Goal: Task Accomplishment & Management: Use online tool/utility

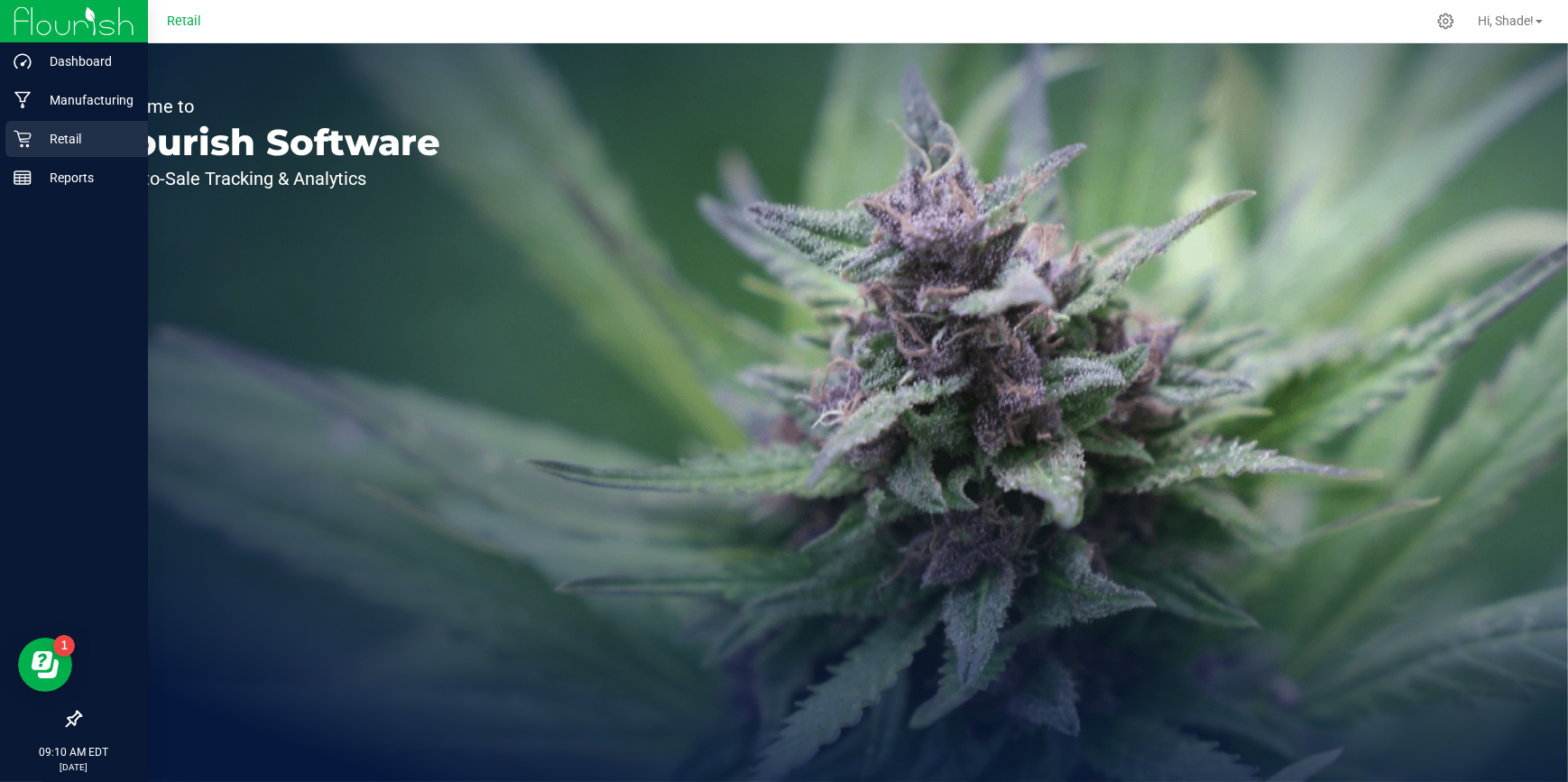
click at [67, 139] on p "Retail" at bounding box center [85, 139] width 108 height 21
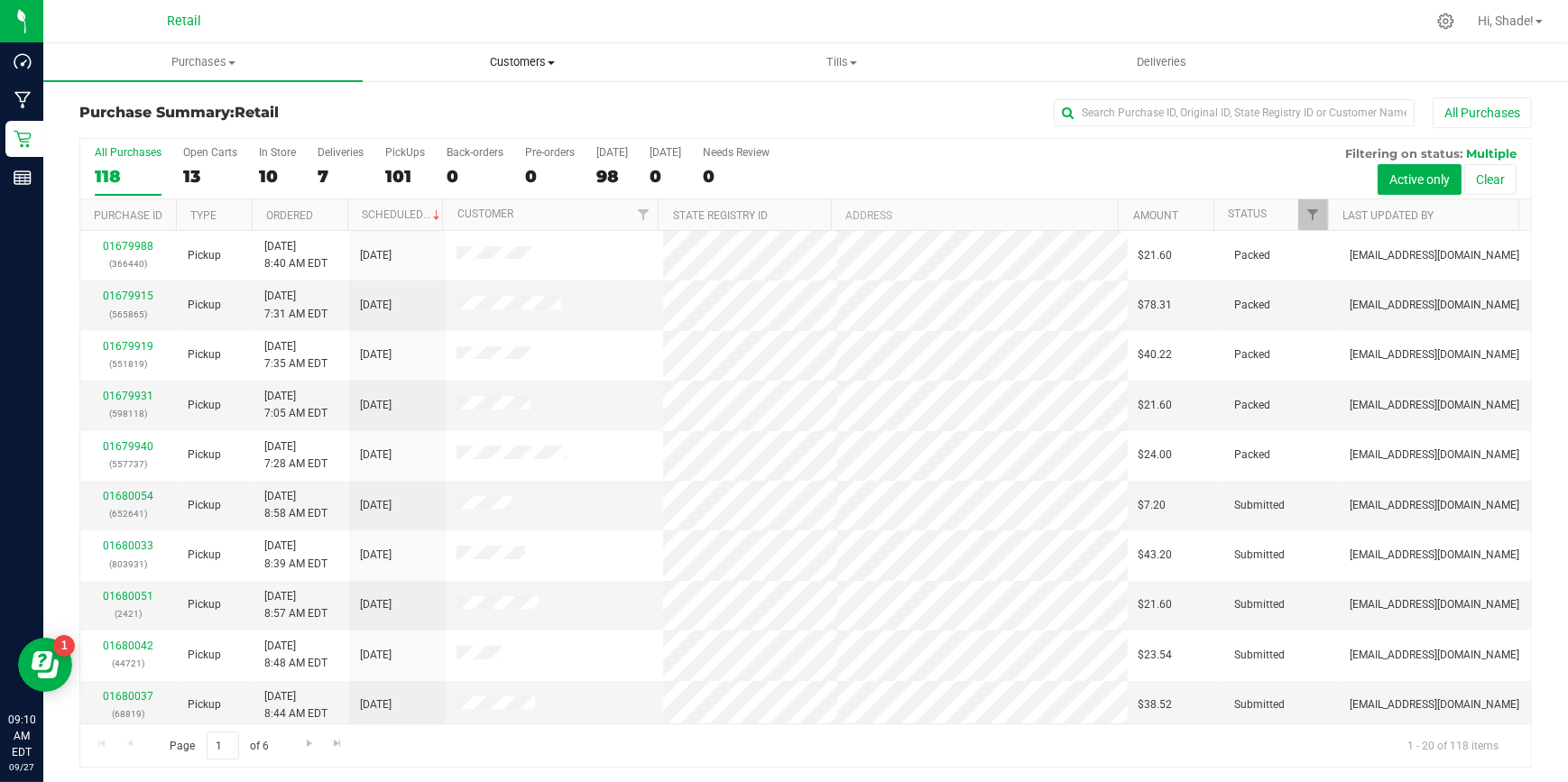
click at [544, 57] on span "Customers" at bounding box center [522, 62] width 318 height 17
click at [449, 106] on span "All customers" at bounding box center [427, 109] width 130 height 16
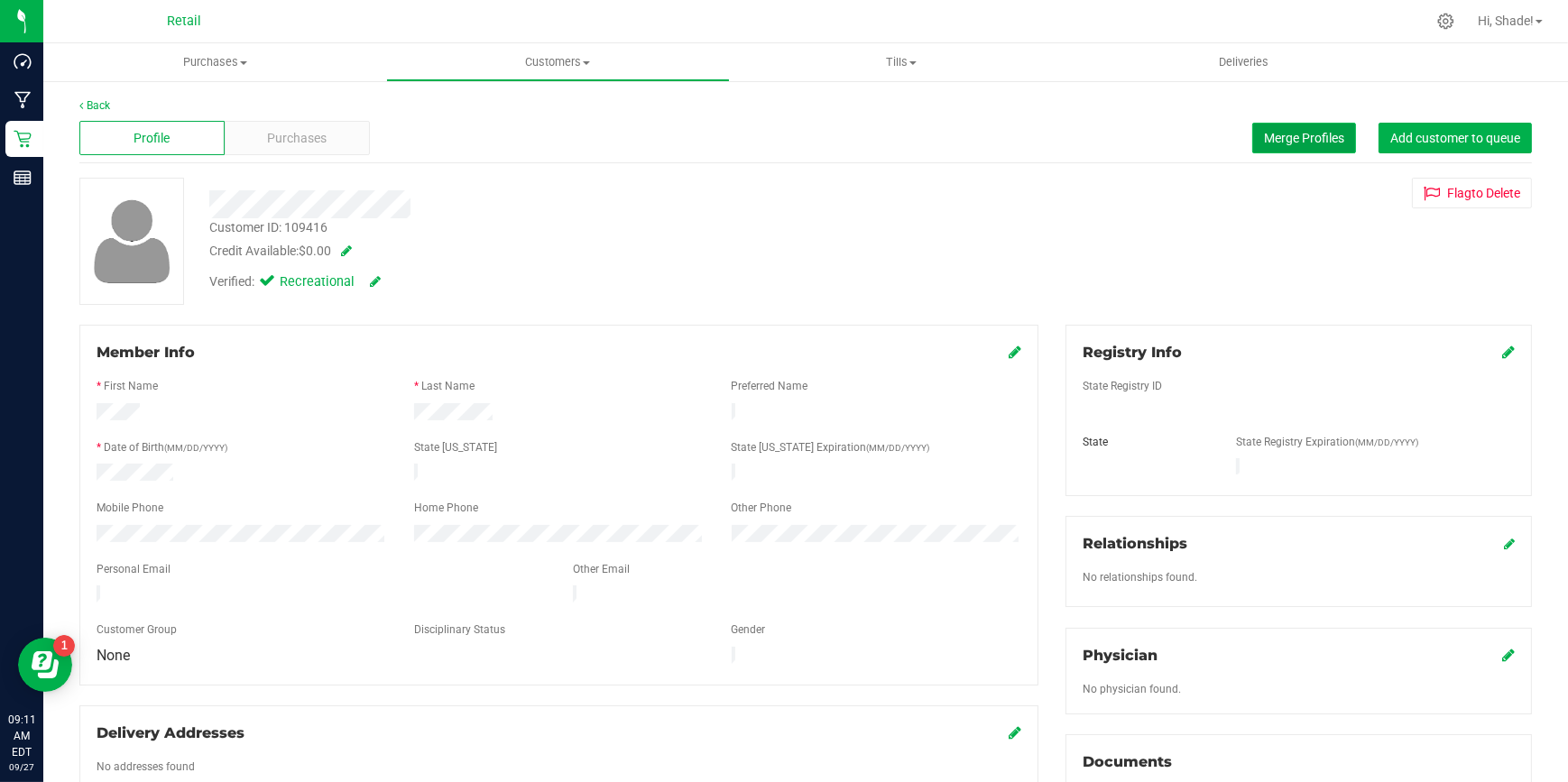
click at [1264, 134] on span "Merge Profiles" at bounding box center [1304, 138] width 81 height 15
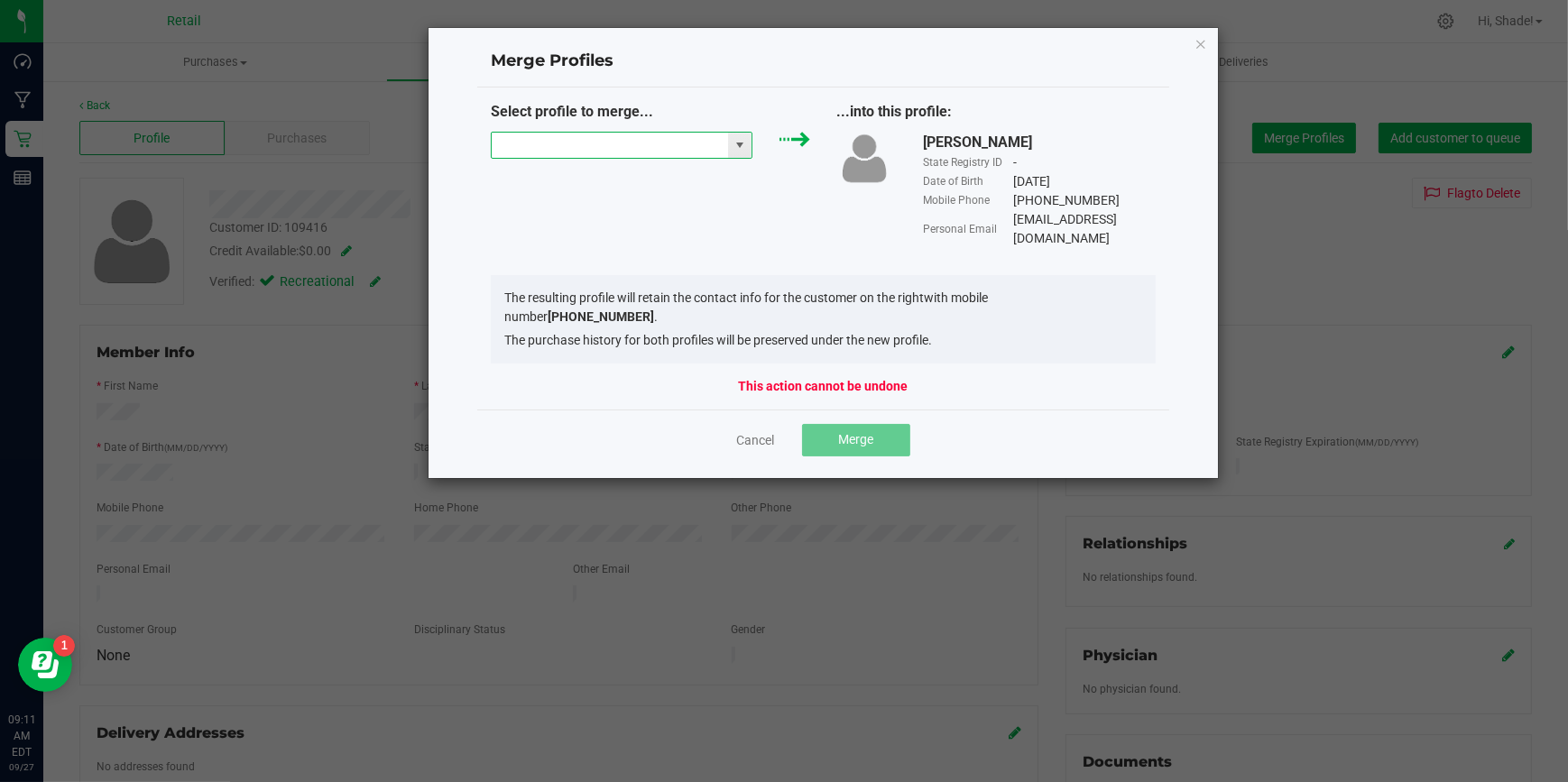
click at [569, 141] on input "NO DATA FOUND" at bounding box center [609, 146] width 236 height 25
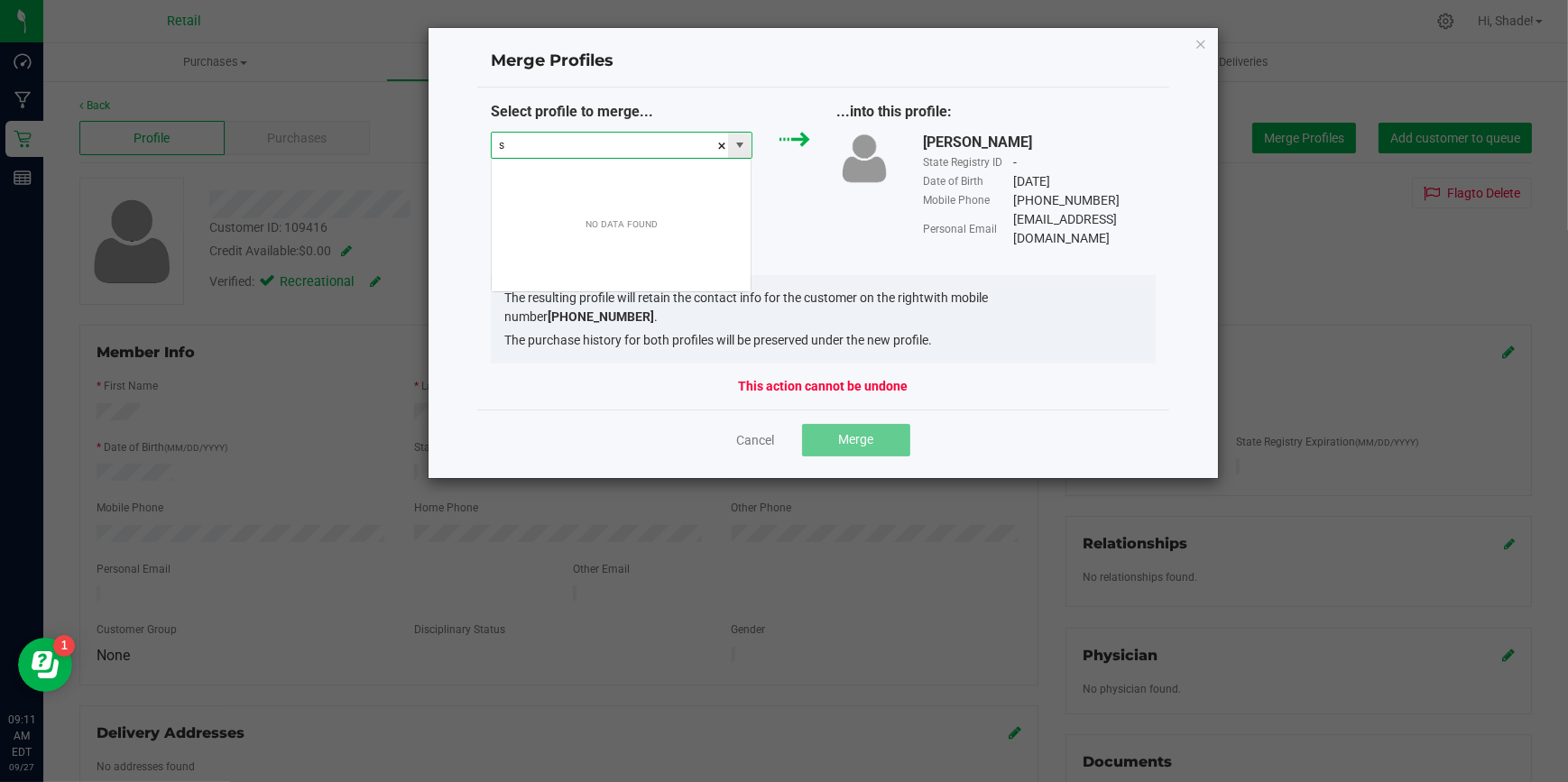
scroll to position [27, 261]
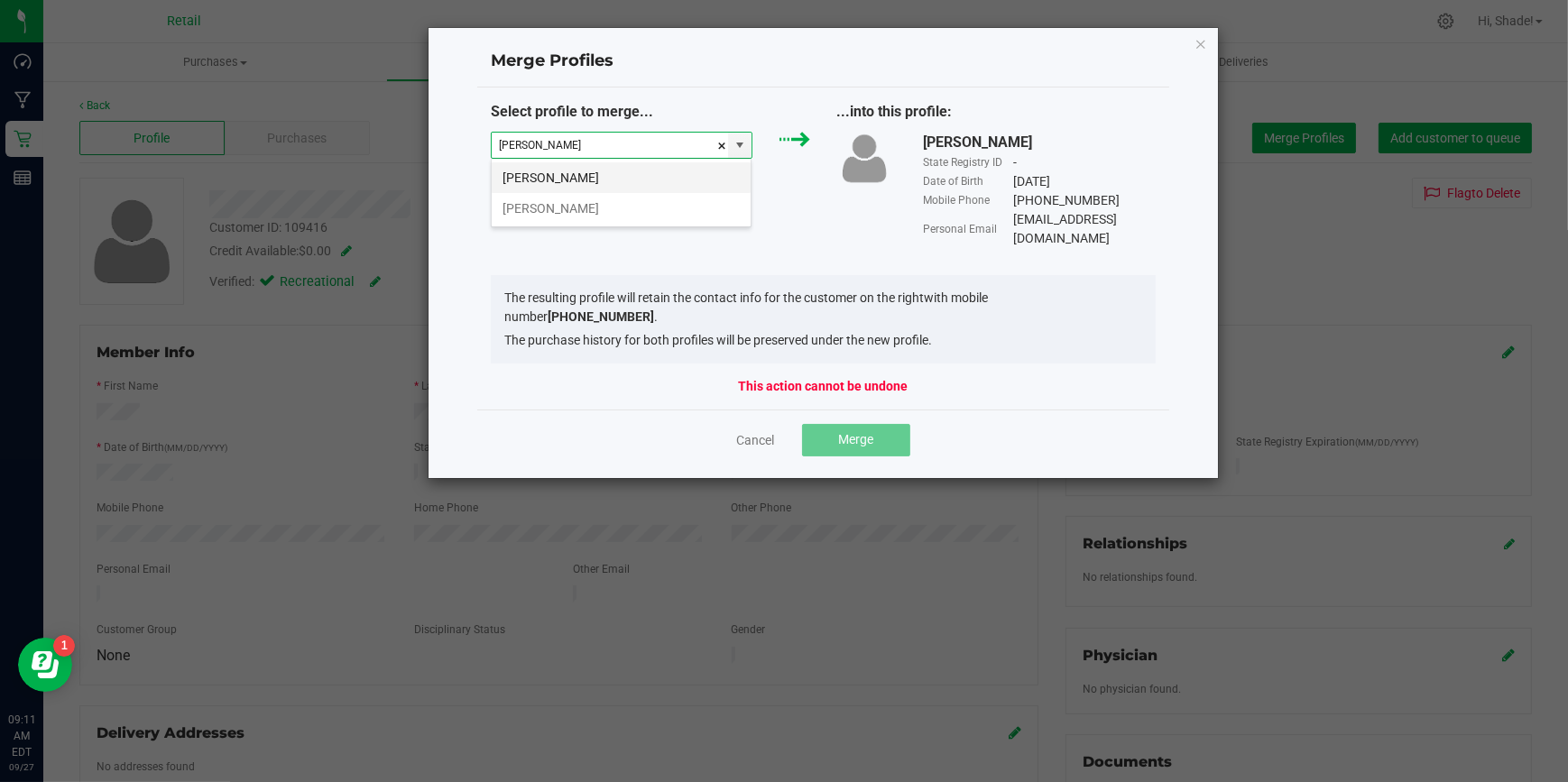
click at [613, 180] on li "[PERSON_NAME]" at bounding box center [621, 178] width 259 height 31
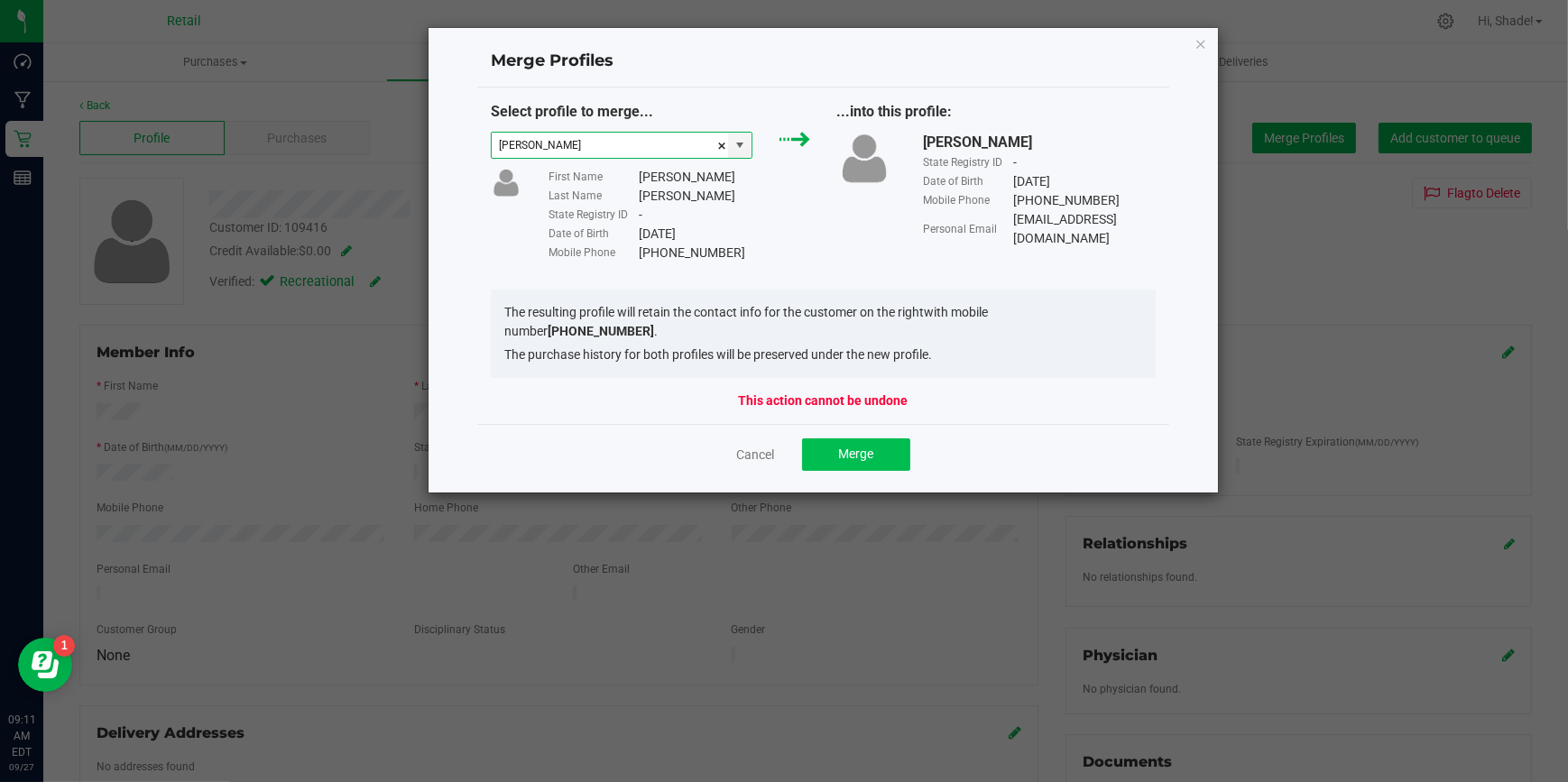
type input "[PERSON_NAME]"
click at [855, 447] on span "Merge" at bounding box center [856, 454] width 35 height 15
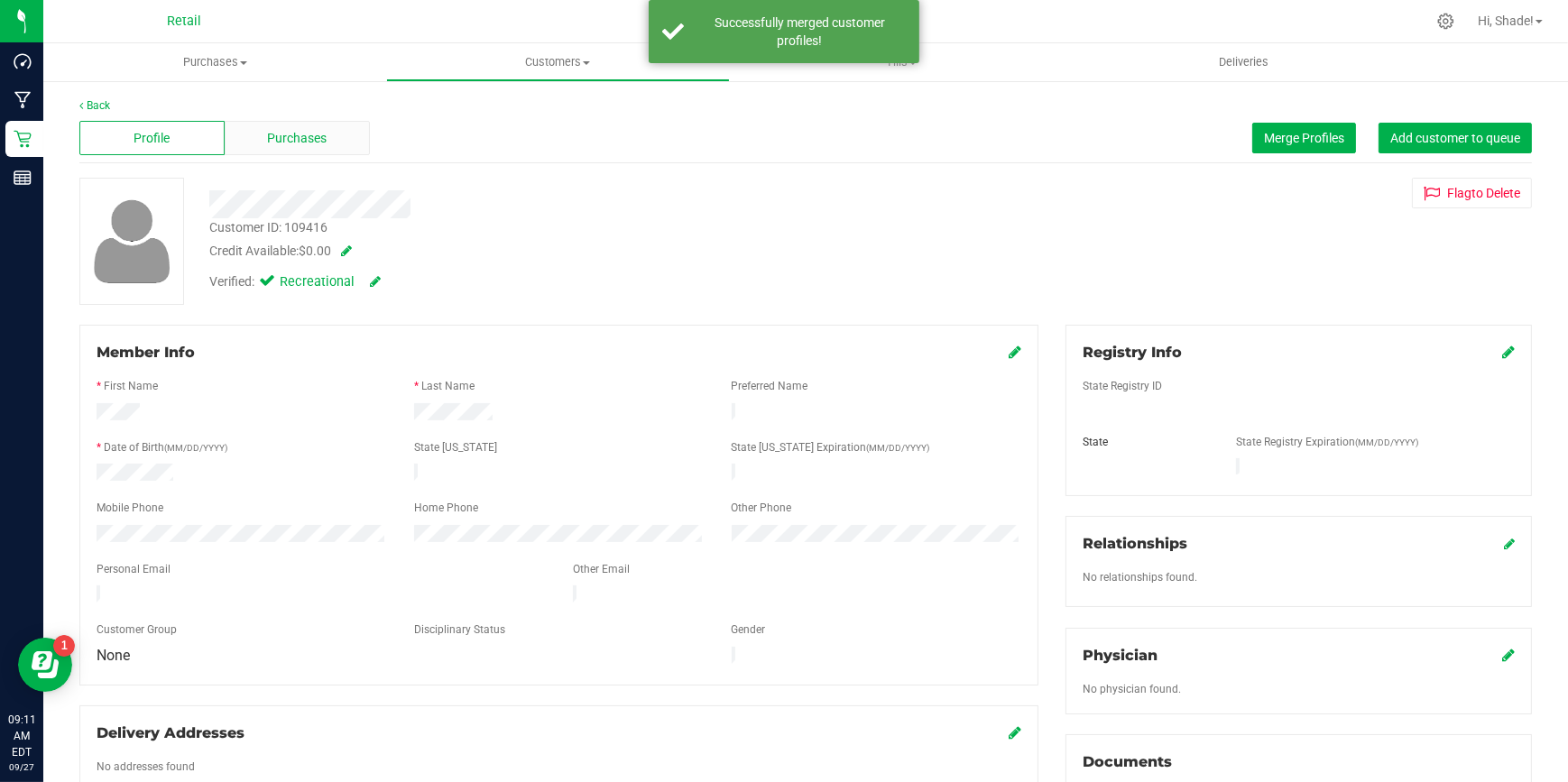
click at [304, 147] on div "Purchases" at bounding box center [297, 137] width 146 height 34
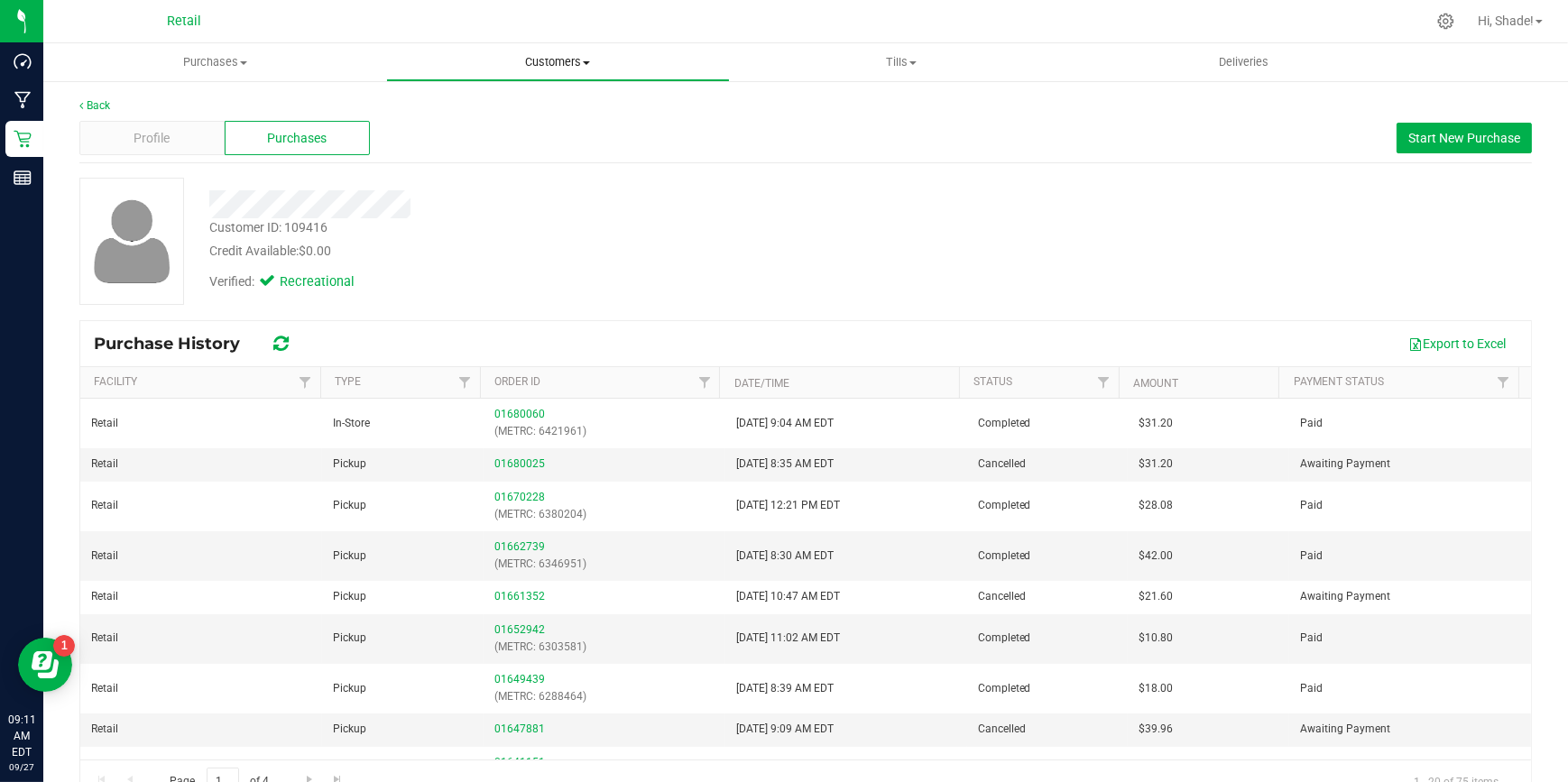
click at [529, 66] on span "Customers" at bounding box center [557, 62] width 341 height 17
click at [189, 66] on span "Purchases" at bounding box center [215, 62] width 341 height 17
click at [125, 106] on span "Summary of purchases" at bounding box center [136, 109] width 185 height 16
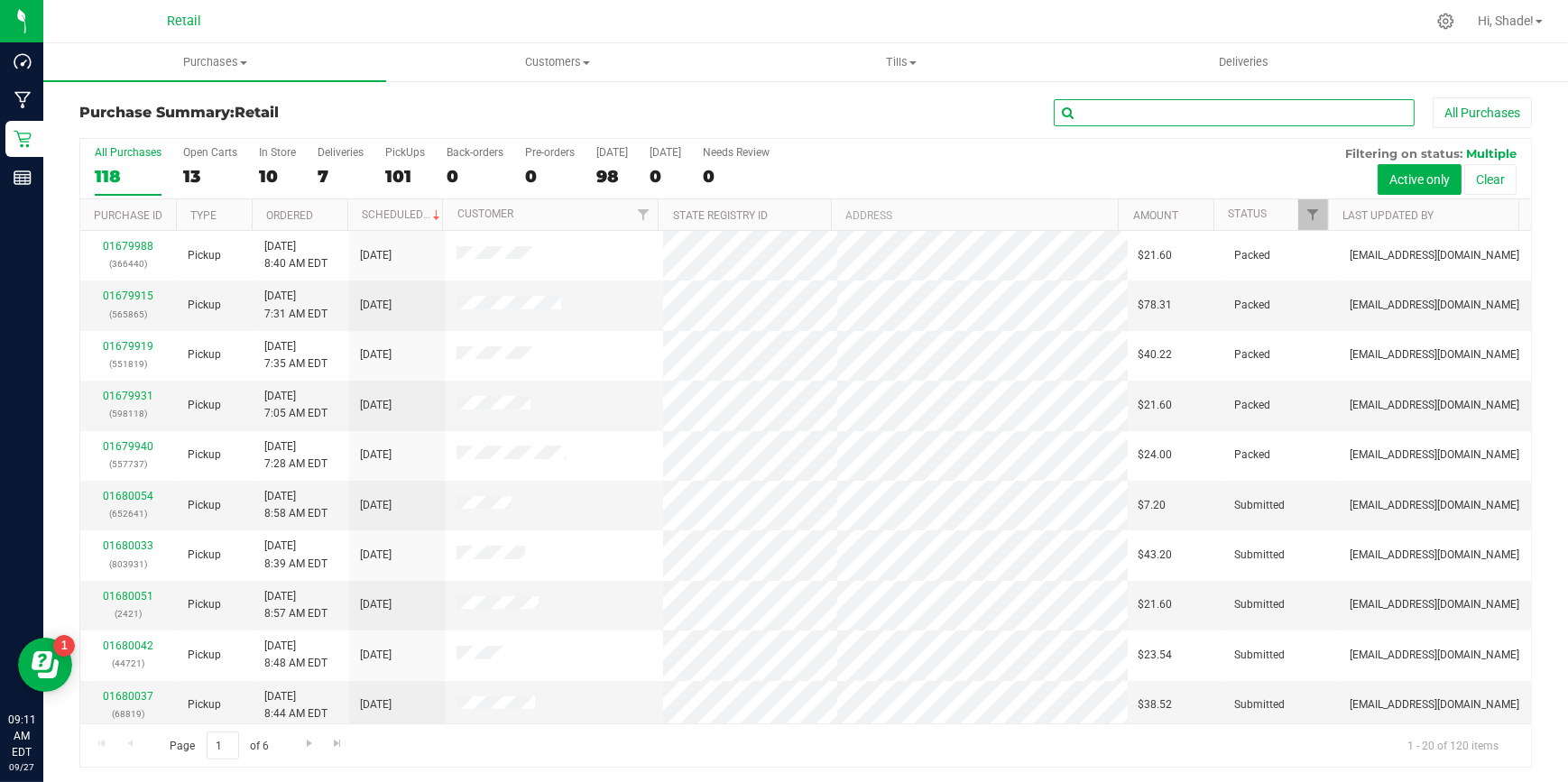
click at [1080, 116] on input "text" at bounding box center [1234, 113] width 360 height 27
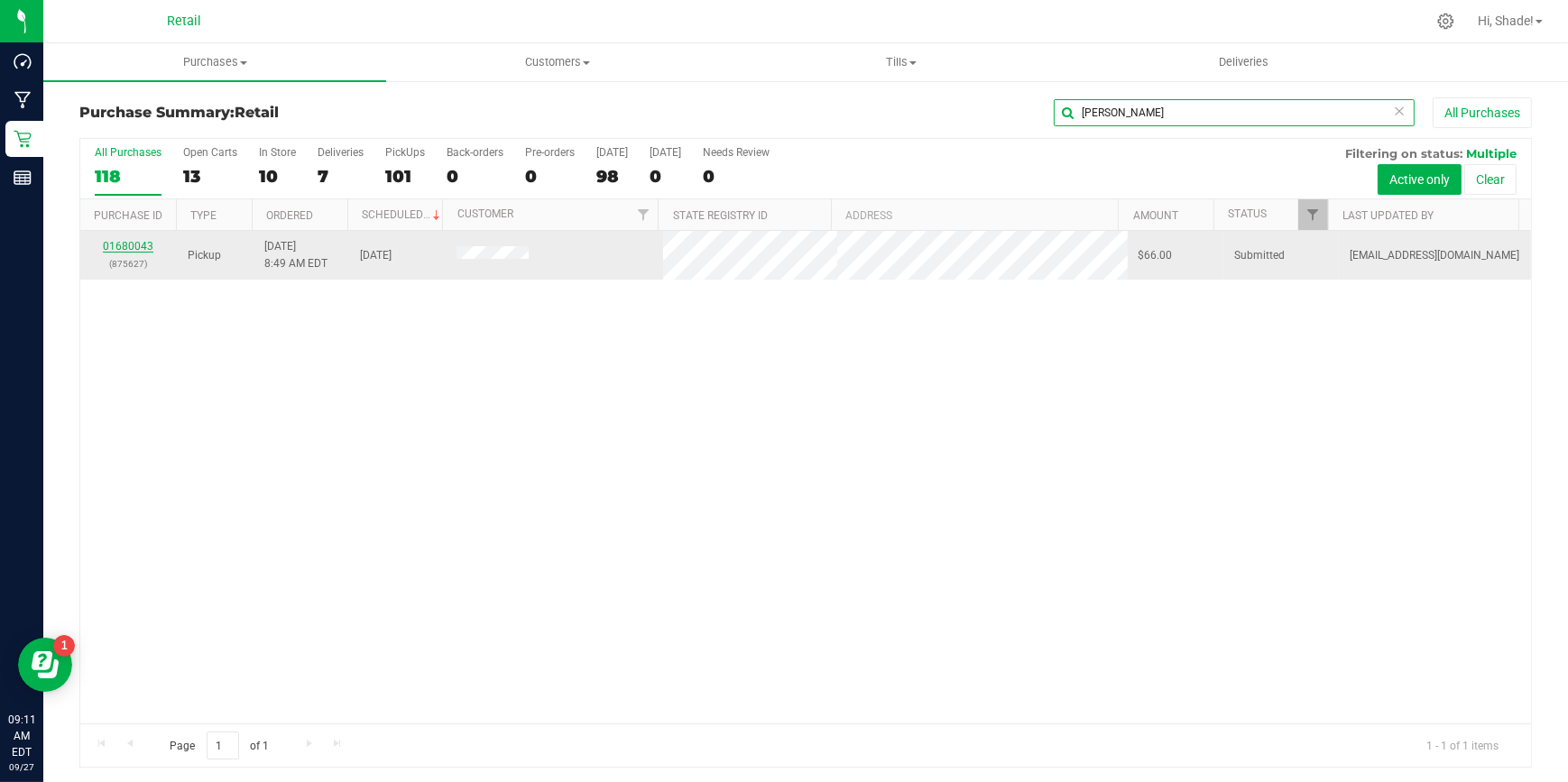
type input "[PERSON_NAME]"
click at [137, 249] on link "01680043" at bounding box center [128, 246] width 51 height 13
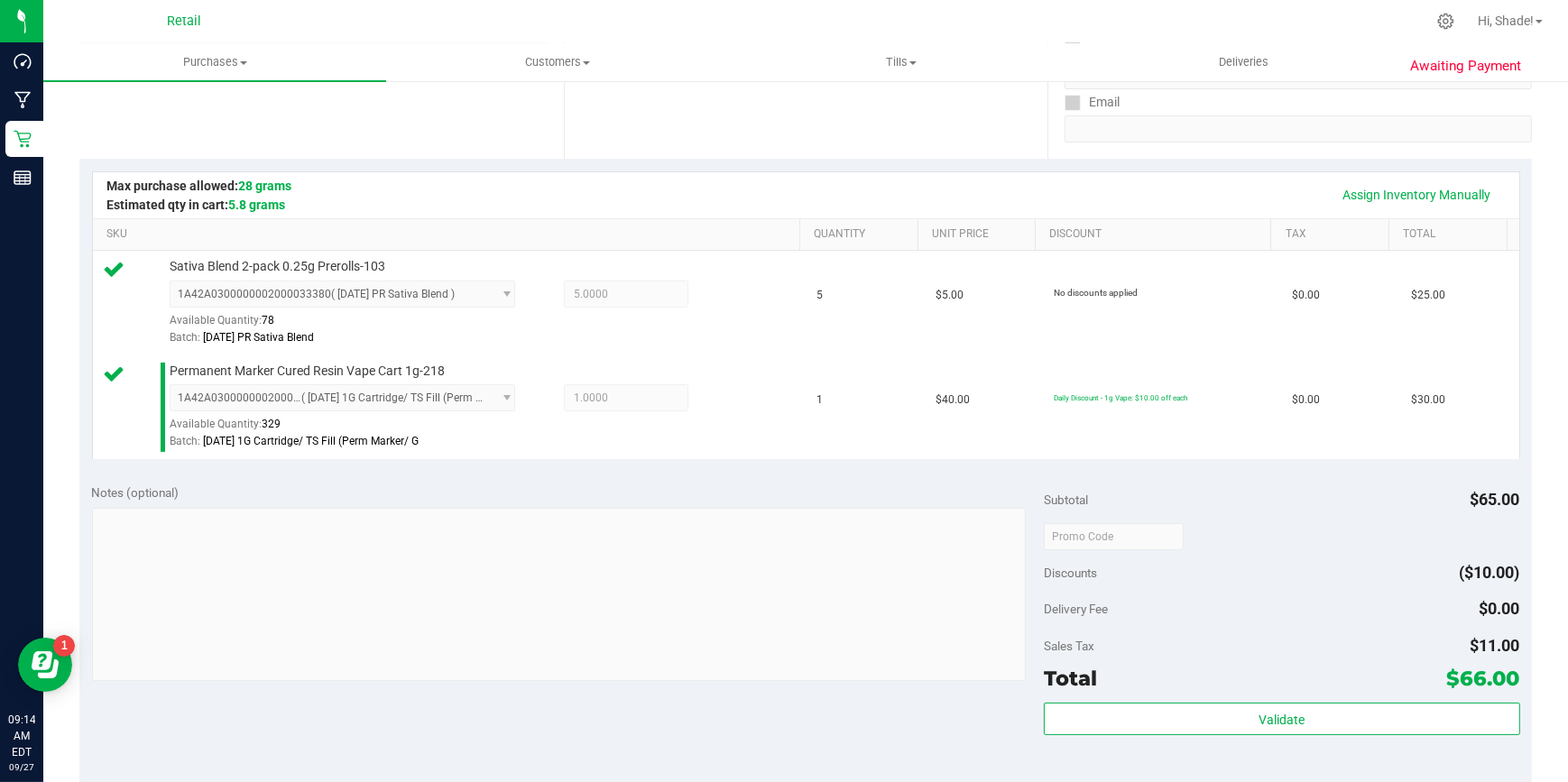
scroll to position [656, 0]
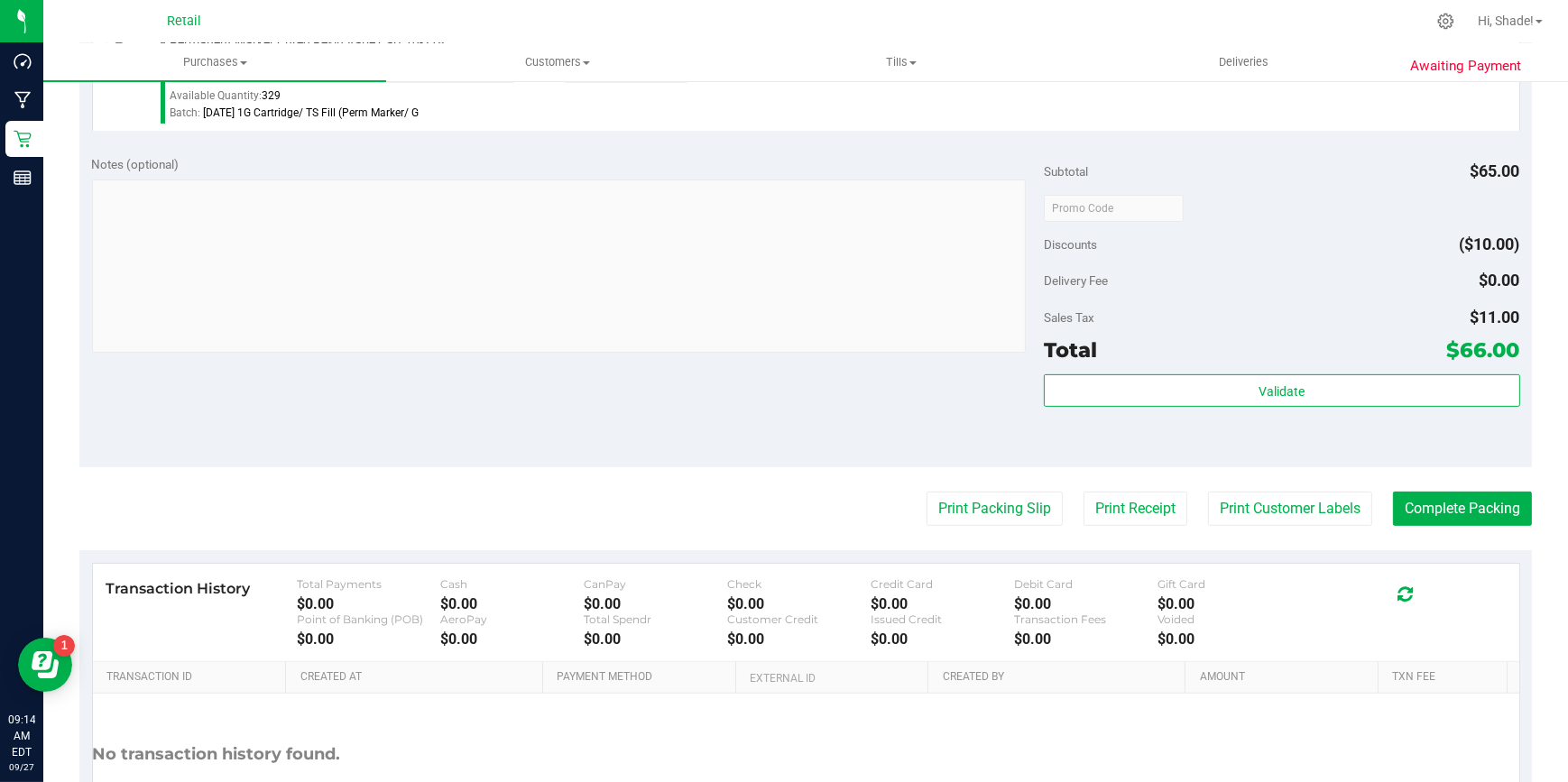
click at [1462, 488] on purchase-details "Back Edit Purchase Cancel Purchase View Profile # 01680043 Med | Rec METRC ID: …" at bounding box center [805, 164] width 1452 height 1446
click at [1445, 516] on button "Complete Packing" at bounding box center [1462, 508] width 139 height 34
click at [1445, 512] on button "Complete Packing" at bounding box center [1455, 508] width 153 height 34
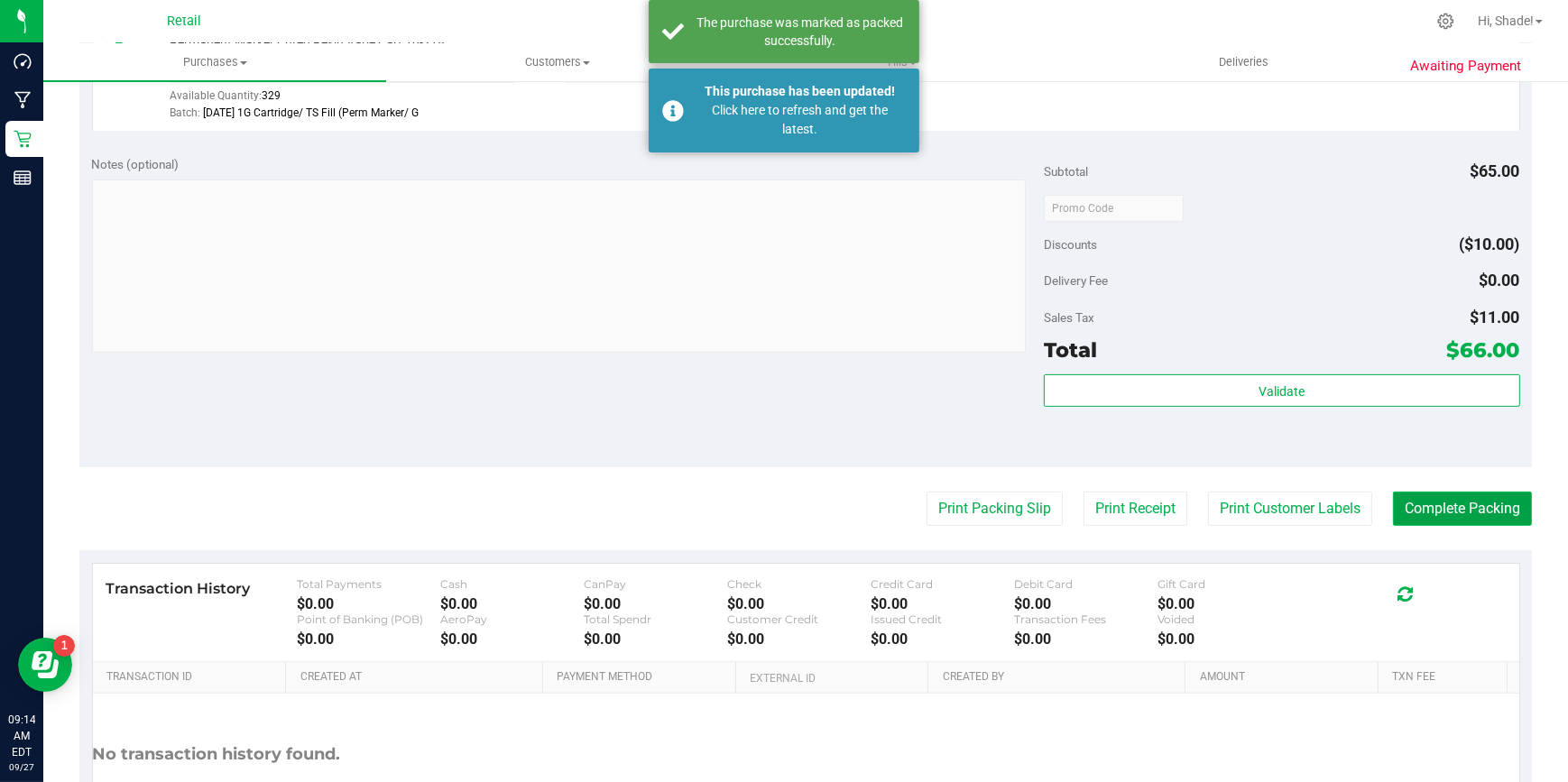
click at [1441, 507] on button "Complete Packing" at bounding box center [1462, 508] width 139 height 34
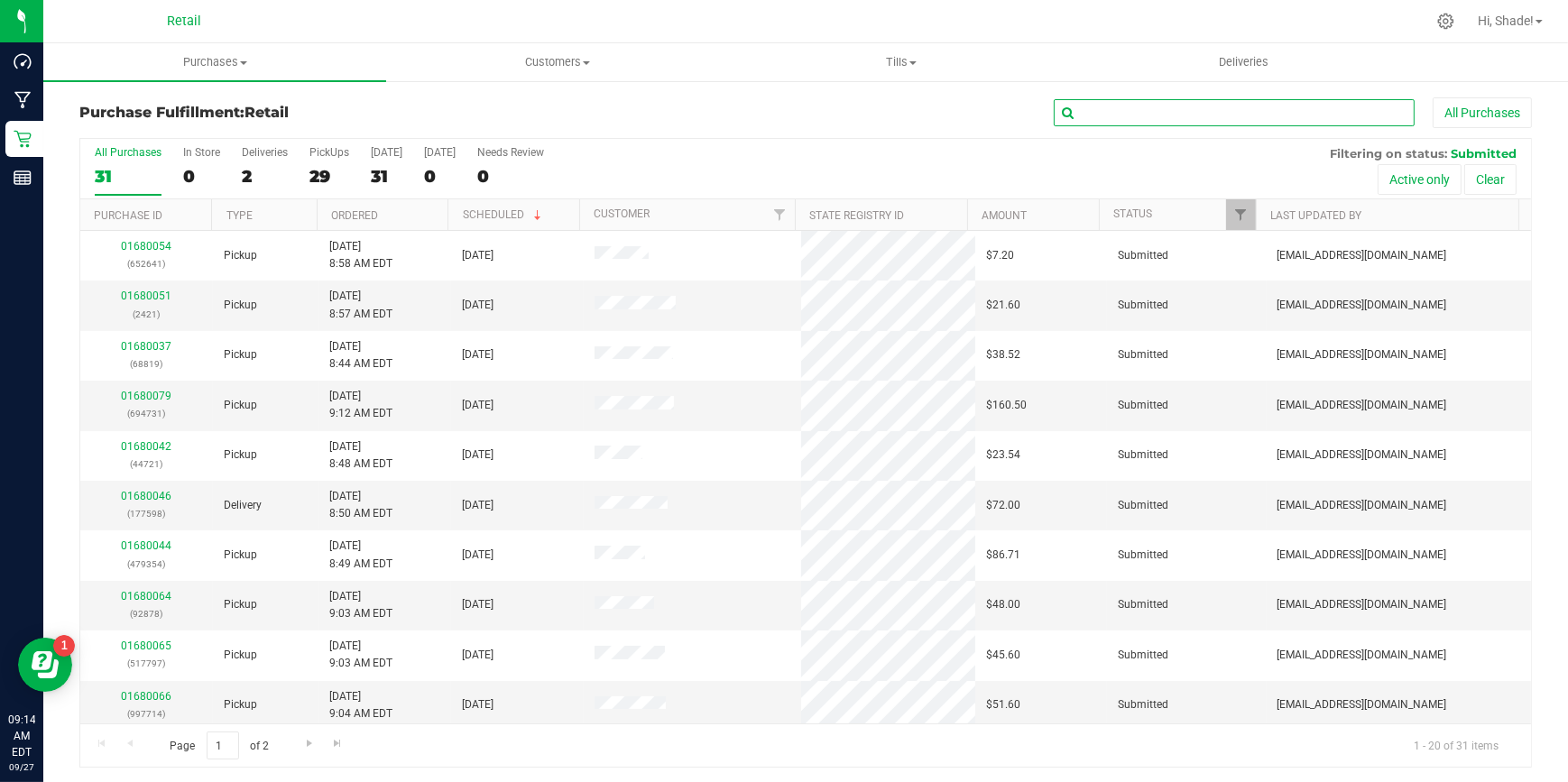
click at [1104, 117] on input "text" at bounding box center [1234, 113] width 360 height 27
click at [310, 174] on div "29" at bounding box center [329, 176] width 40 height 20
click at [0, 0] on input "PickUps 29" at bounding box center [0, 0] width 0 height 0
click at [1164, 119] on input "text" at bounding box center [1234, 113] width 360 height 27
click at [1077, 118] on input "text" at bounding box center [1234, 113] width 360 height 27
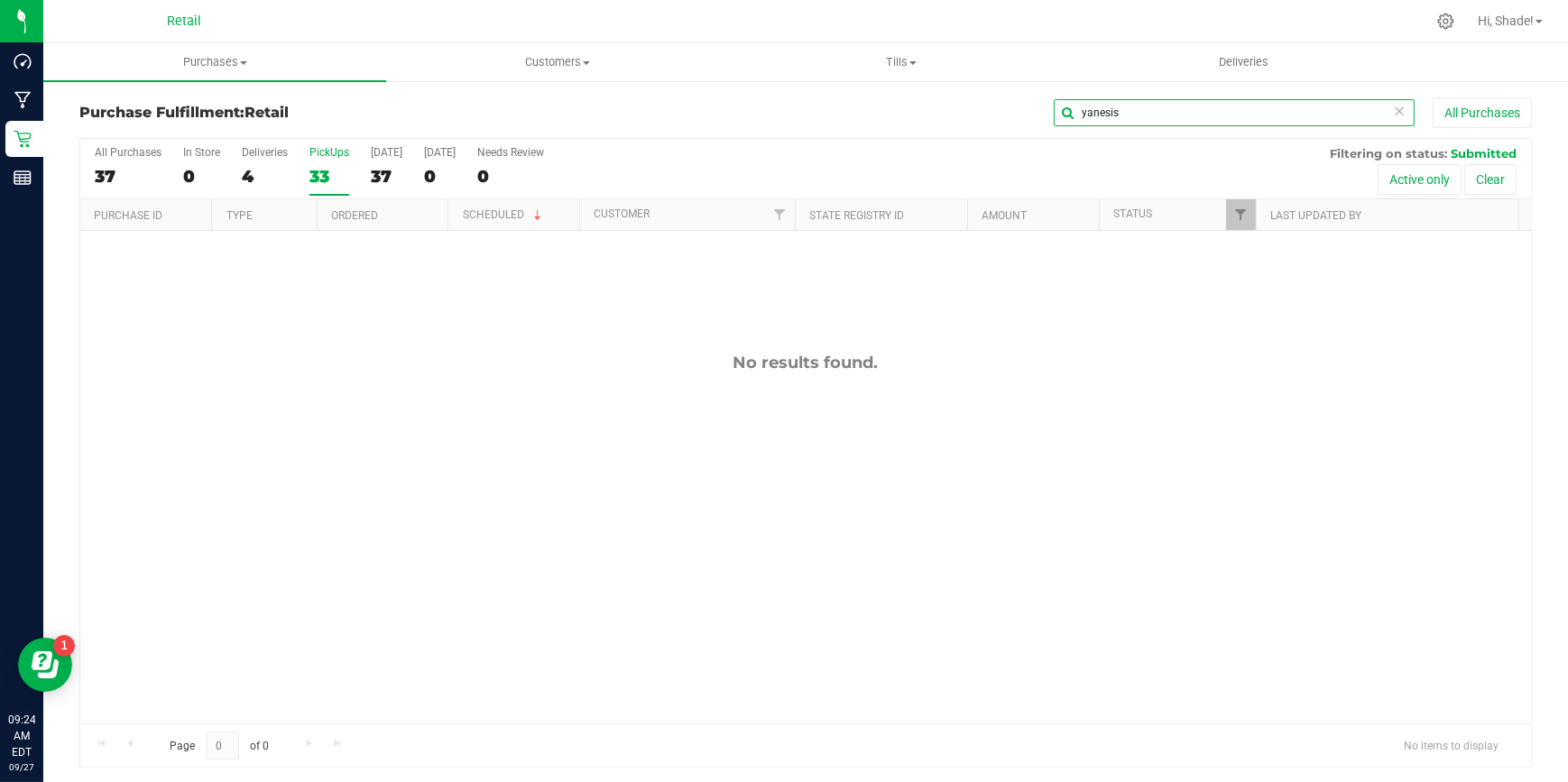
click at [926, 110] on div "yanesis All Purchases" at bounding box center [1047, 113] width 968 height 31
drag, startPoint x: 1140, startPoint y: 108, endPoint x: 740, endPoint y: 79, distance: 401.0
click at [741, 80] on retail "Purchases Summary of purchases Fulfillment All purchases Customers All customer…" at bounding box center [805, 415] width 1524 height 742
type input "\"
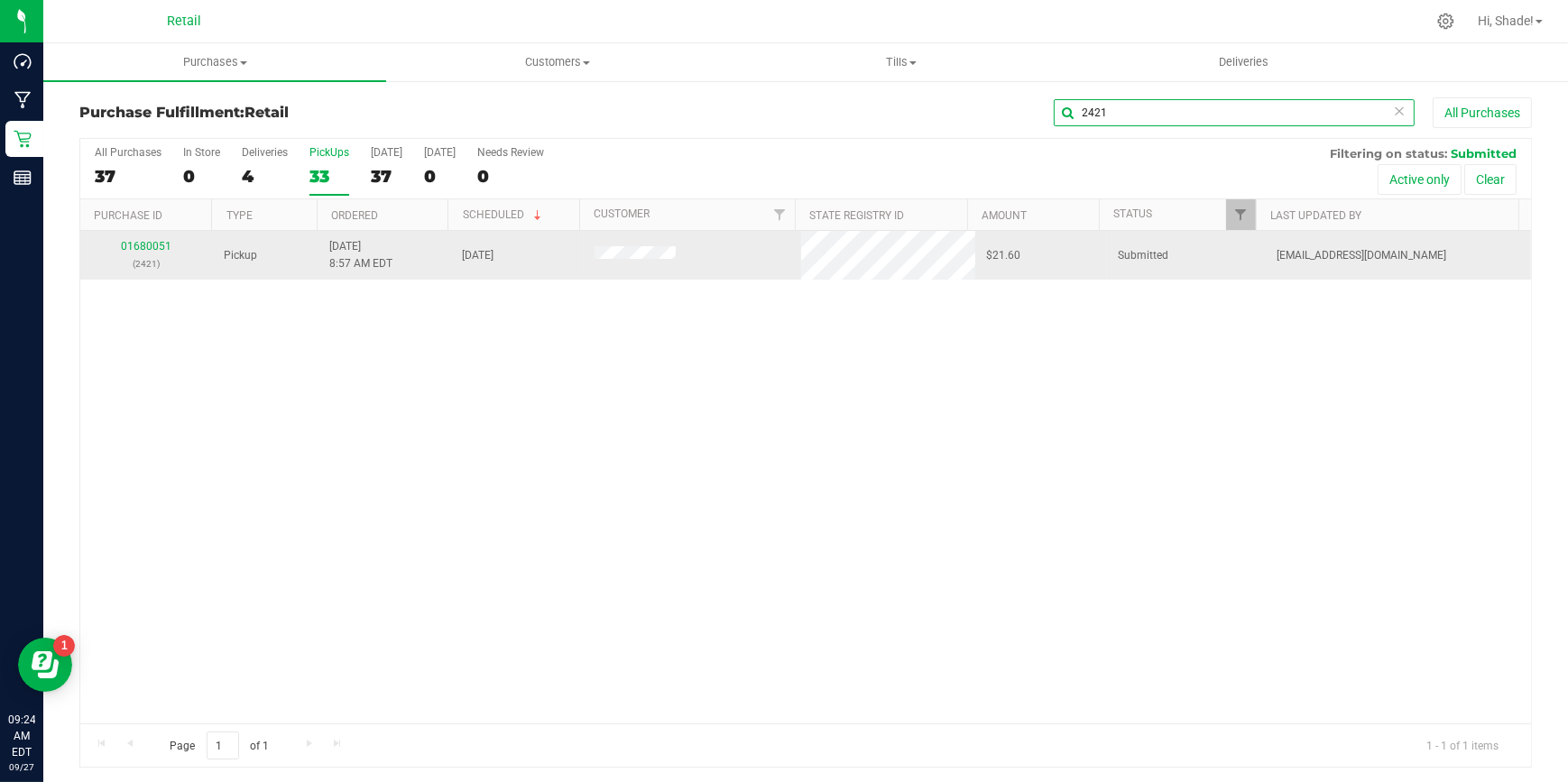
type input "2421"
click at [145, 244] on link "01680051" at bounding box center [146, 246] width 51 height 13
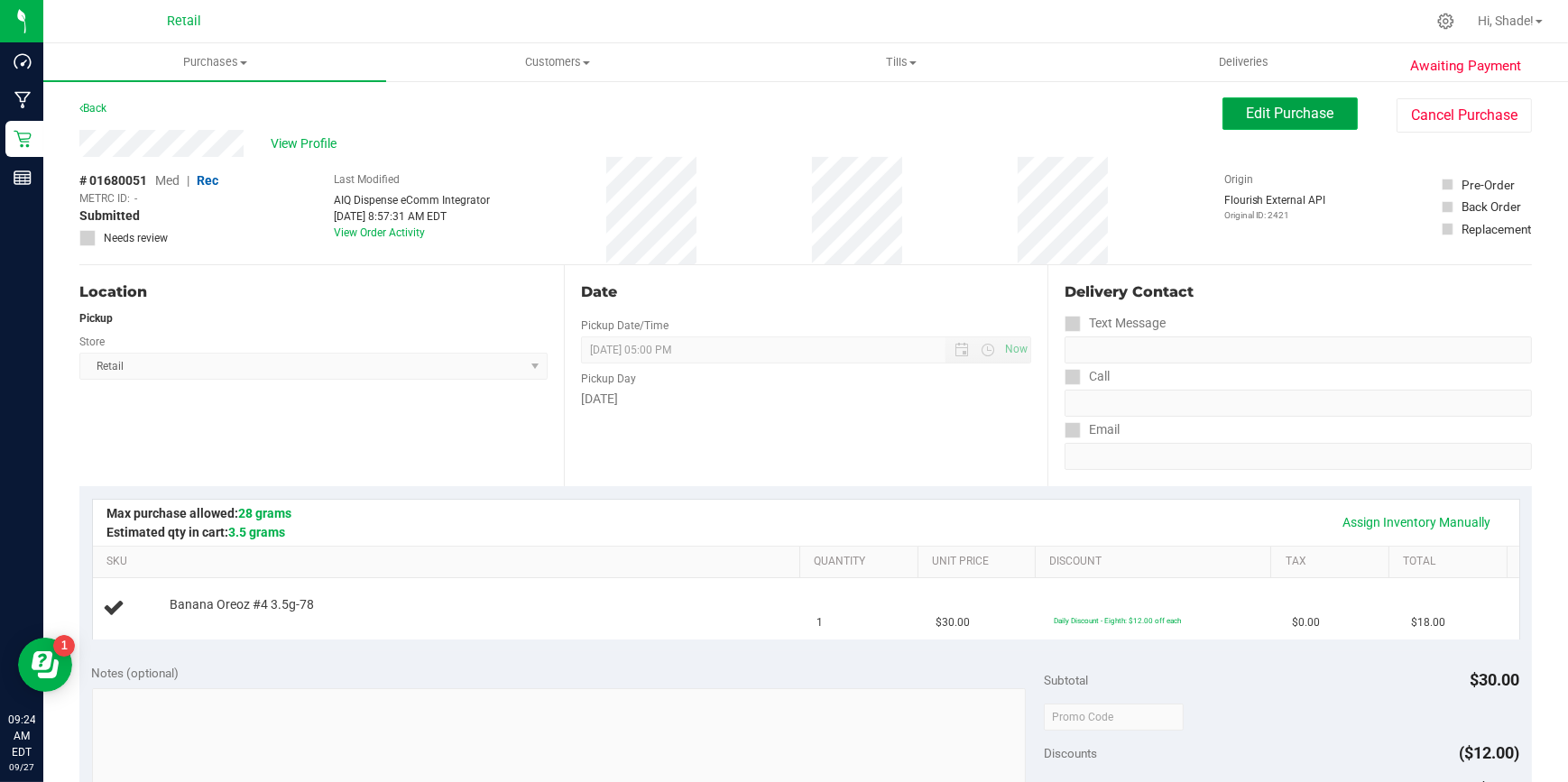
click at [1252, 106] on span "Edit Purchase" at bounding box center [1290, 114] width 87 height 17
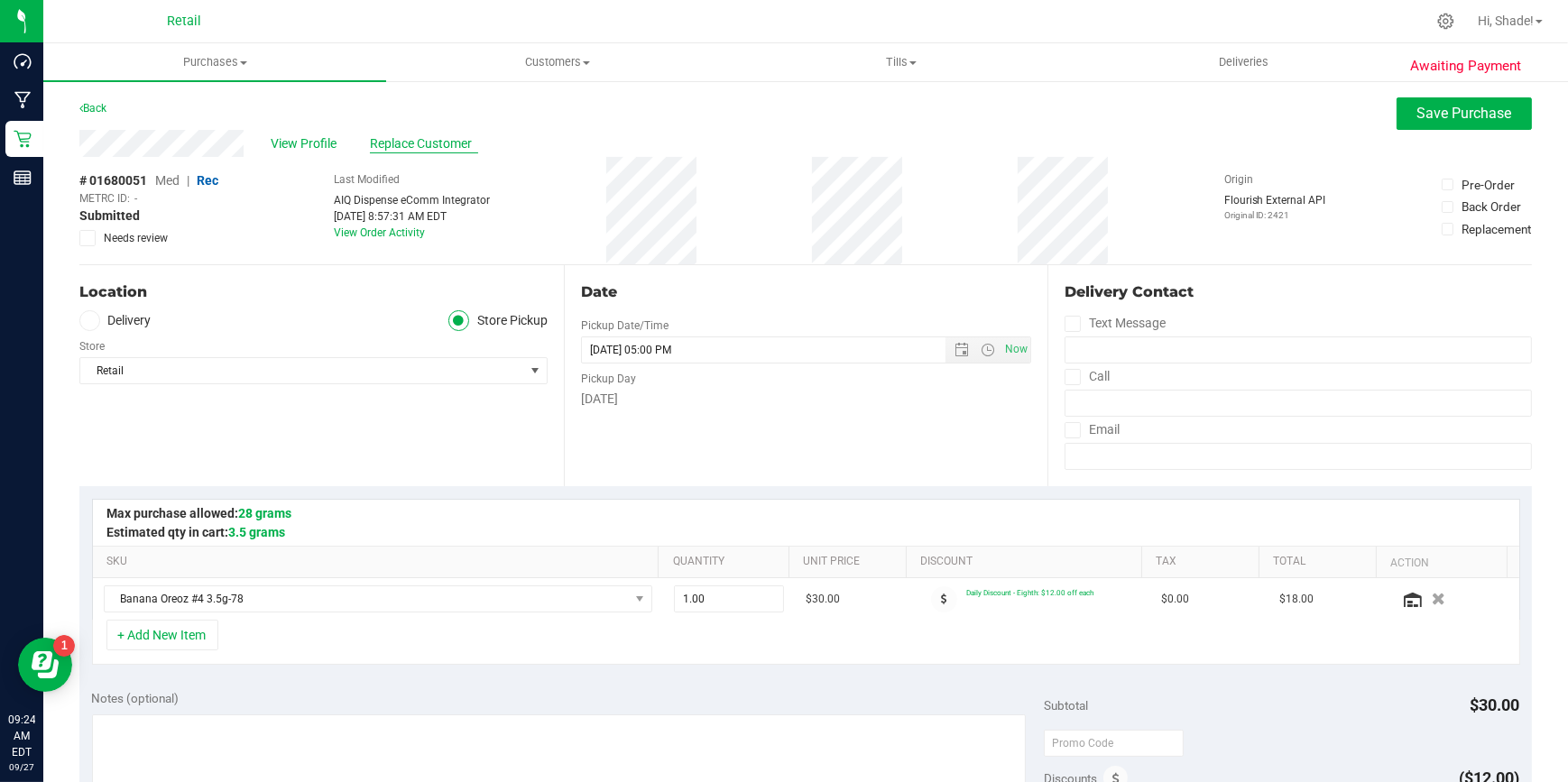
click at [420, 144] on span "Replace Customer" at bounding box center [424, 144] width 108 height 19
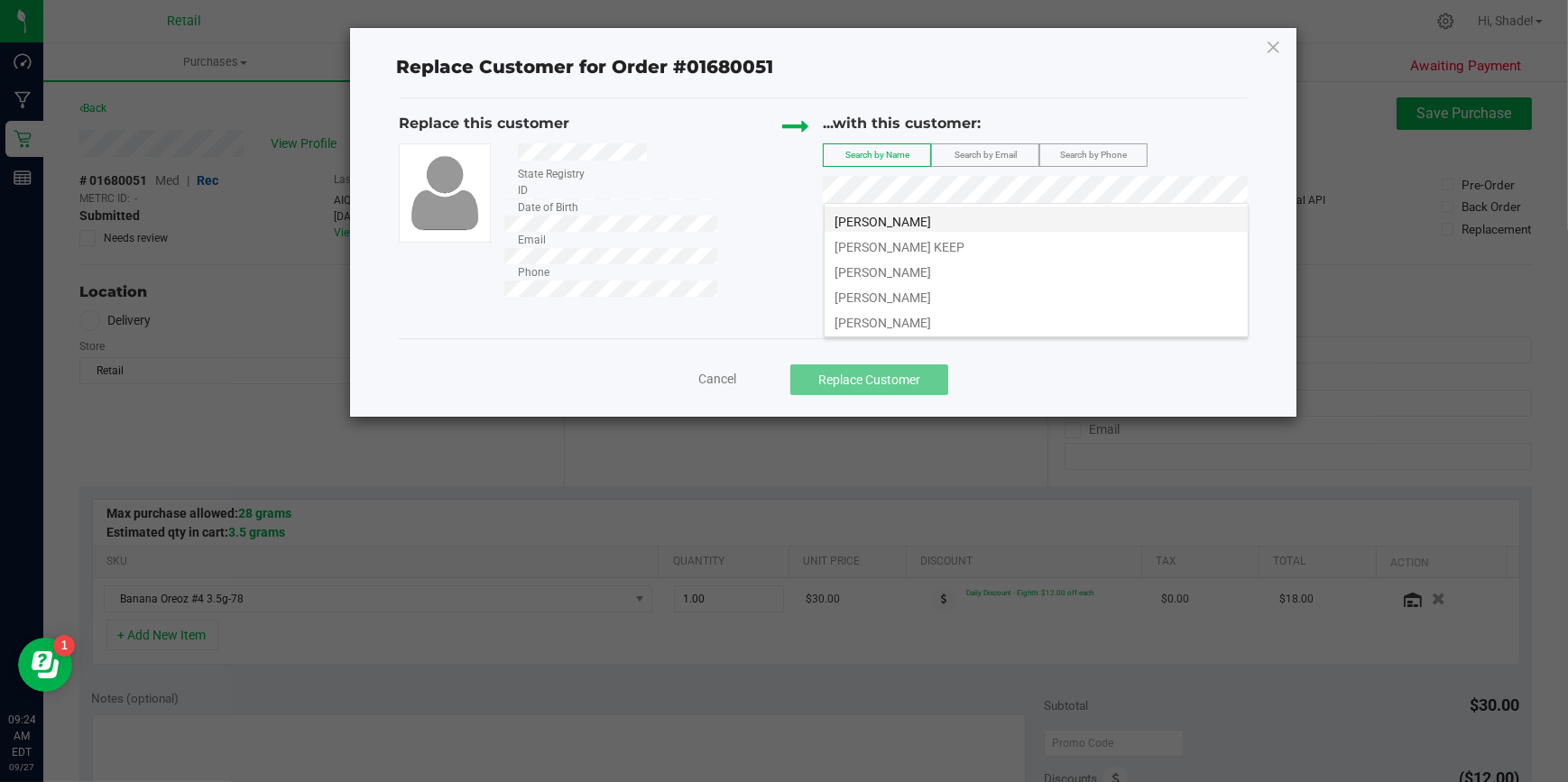
click at [963, 214] on li "[PERSON_NAME]" at bounding box center [1037, 220] width 424 height 25
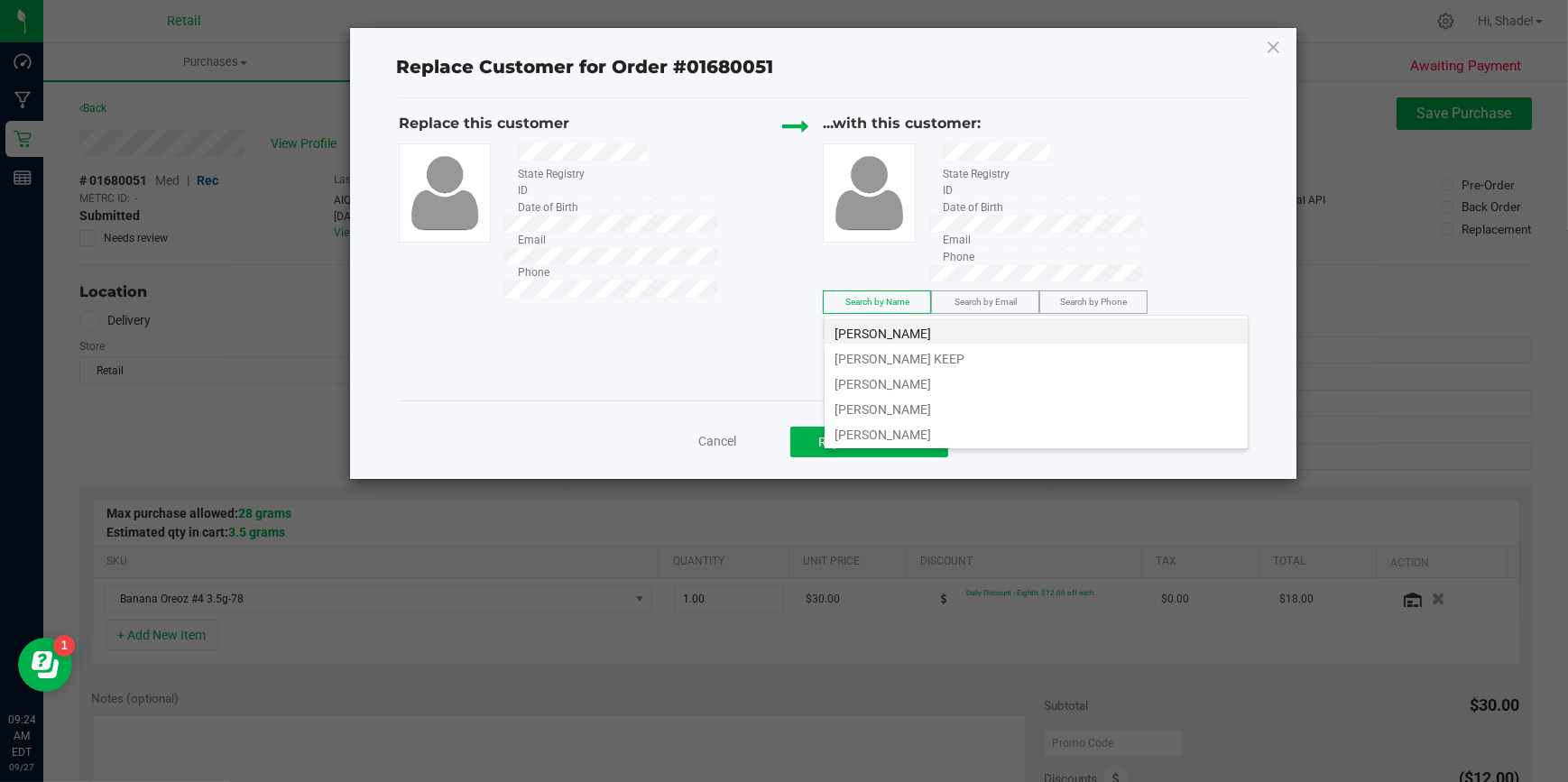
click at [998, 364] on li "[PERSON_NAME] KEEP" at bounding box center [1037, 357] width 424 height 25
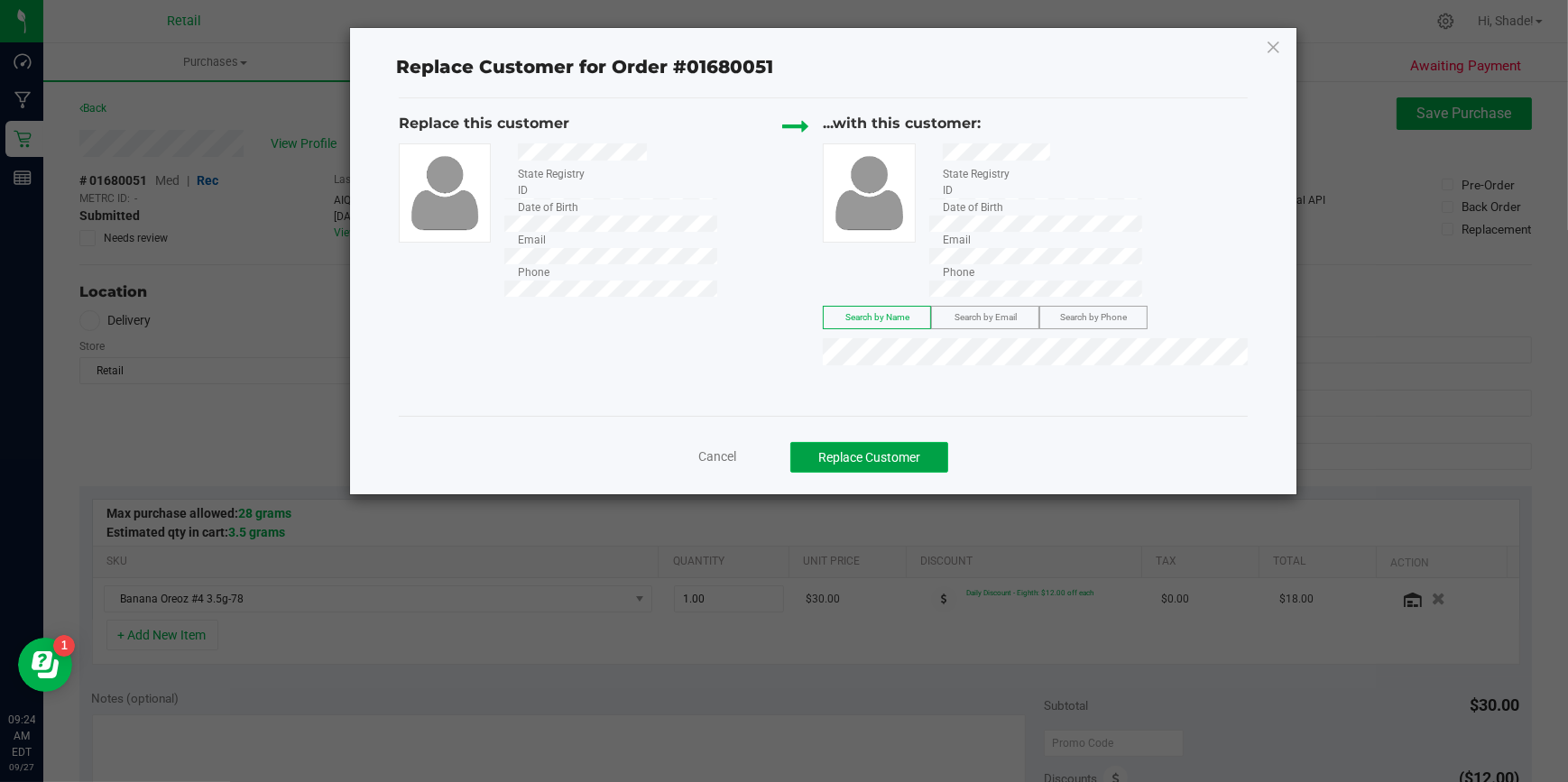
click at [910, 442] on button "Replace Customer" at bounding box center [869, 458] width 158 height 31
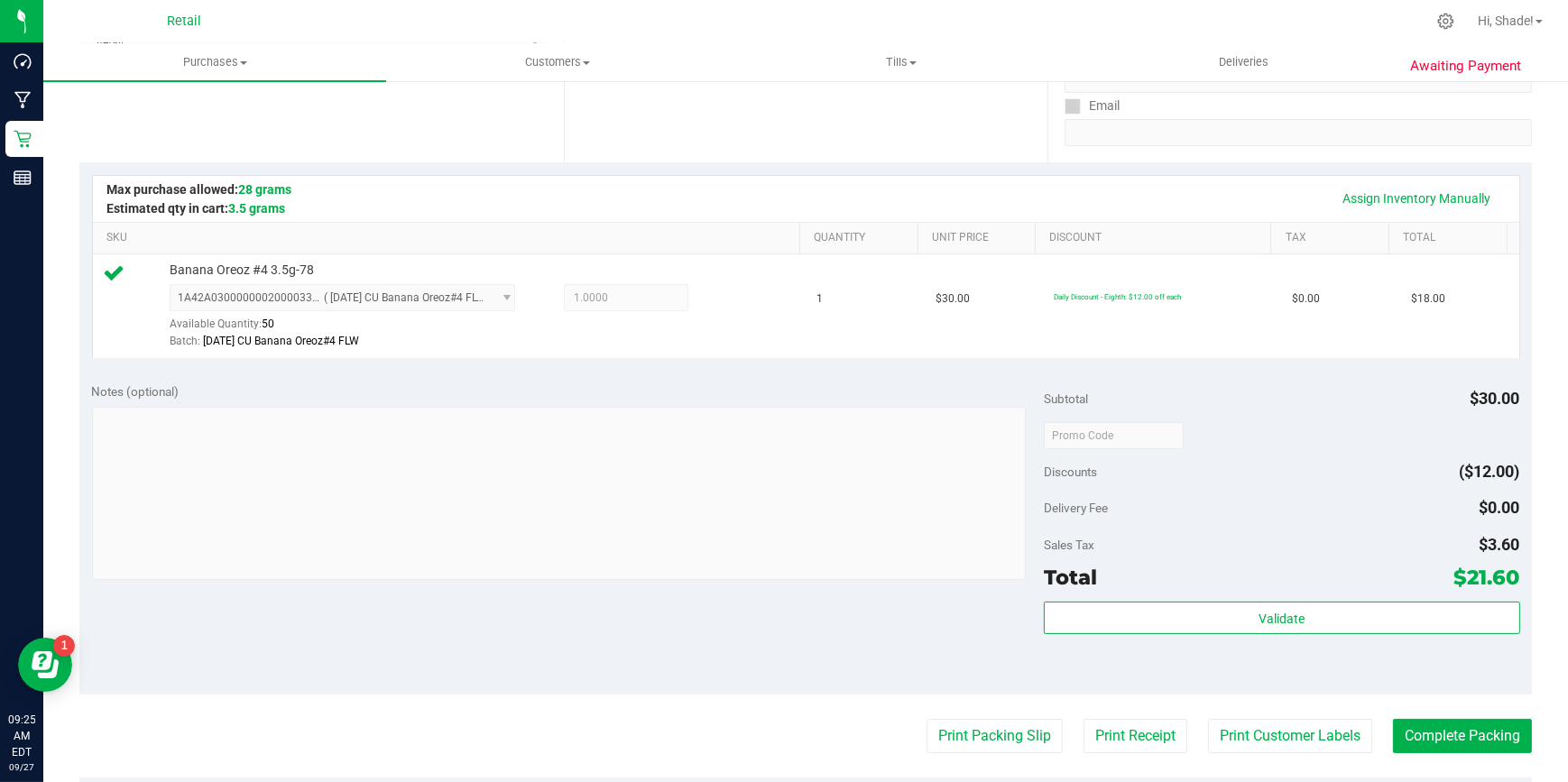
scroll to position [327, 0]
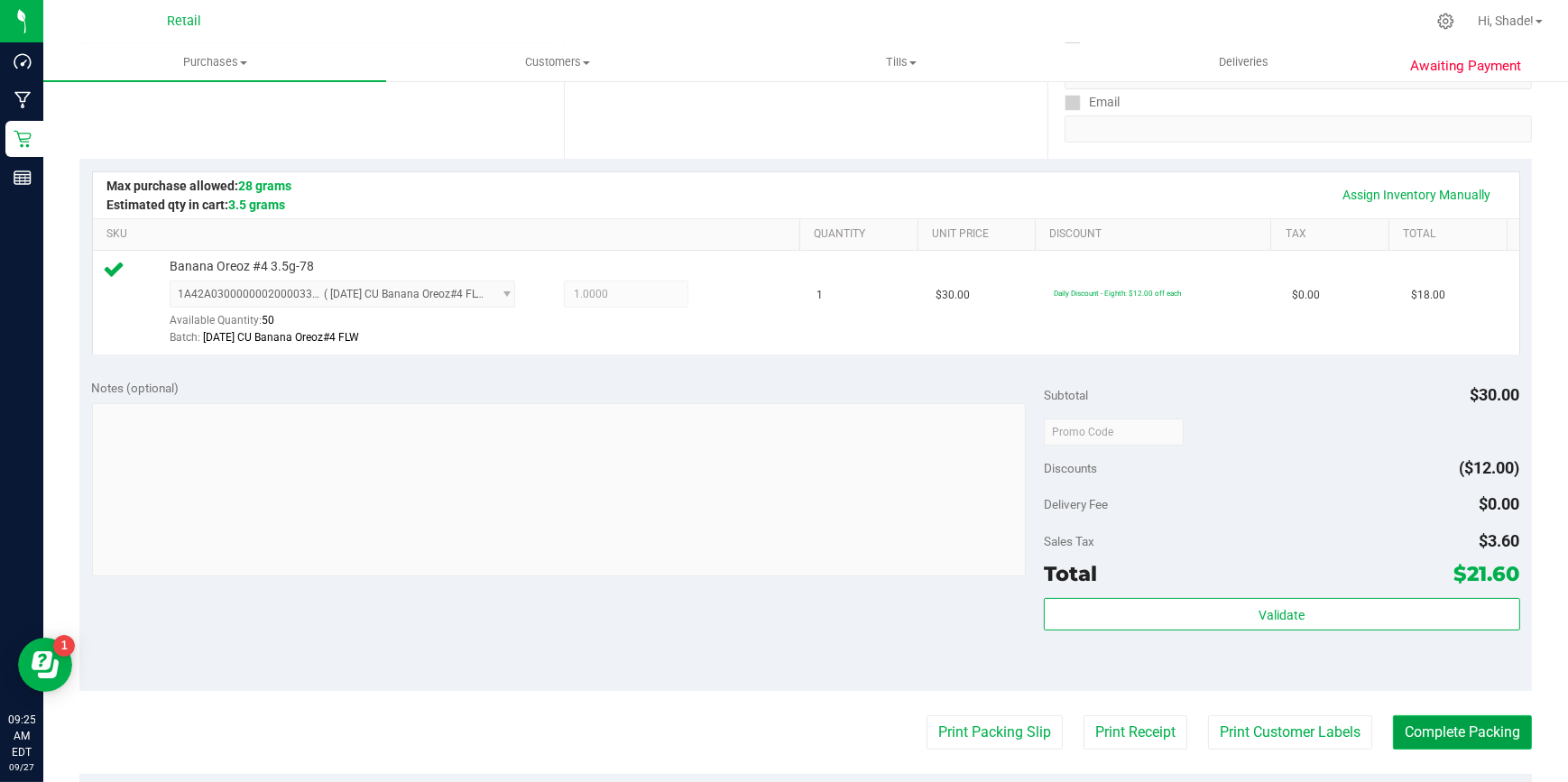
click at [1457, 715] on button "Complete Packing" at bounding box center [1462, 731] width 139 height 34
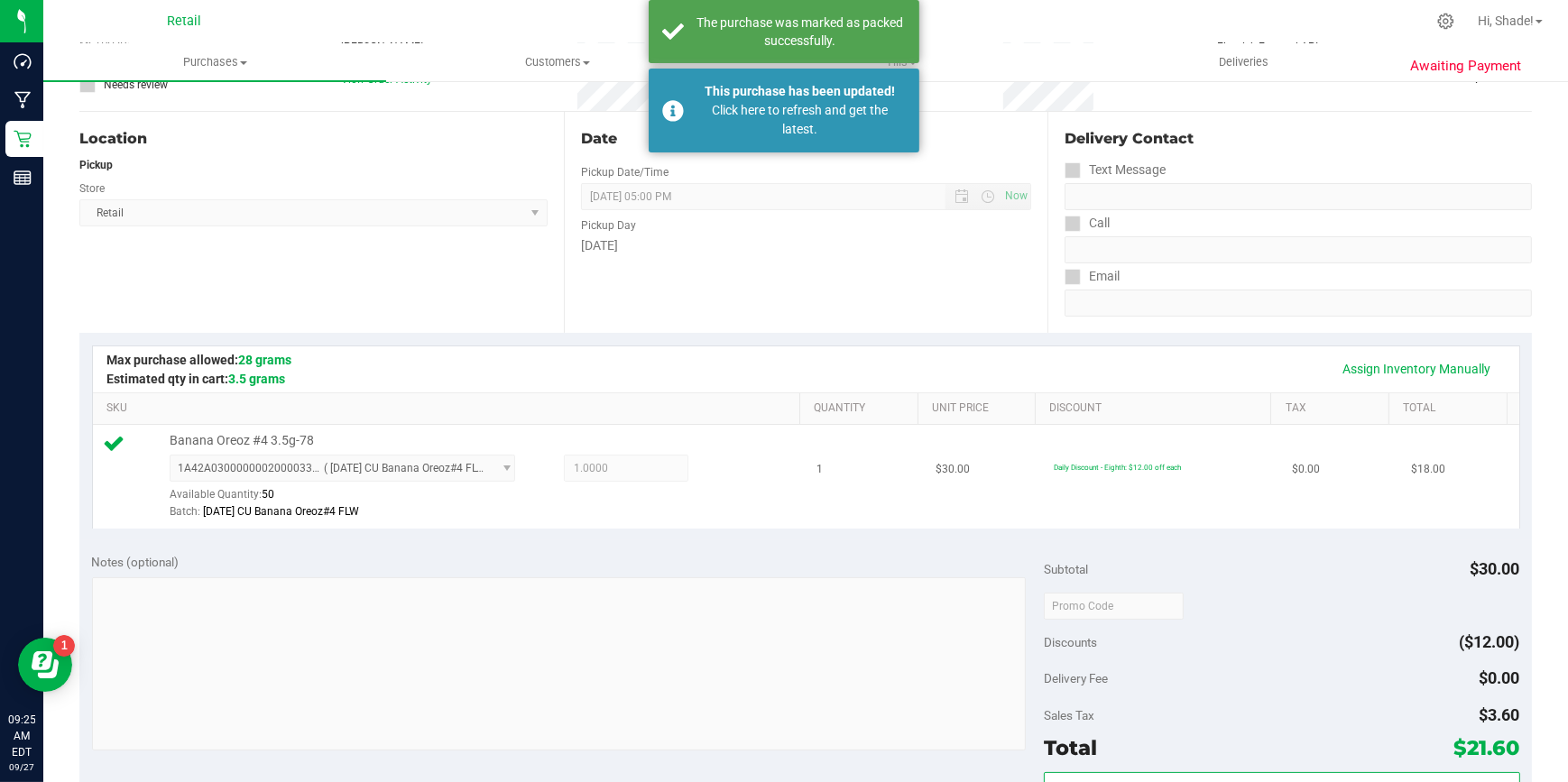
scroll to position [0, 0]
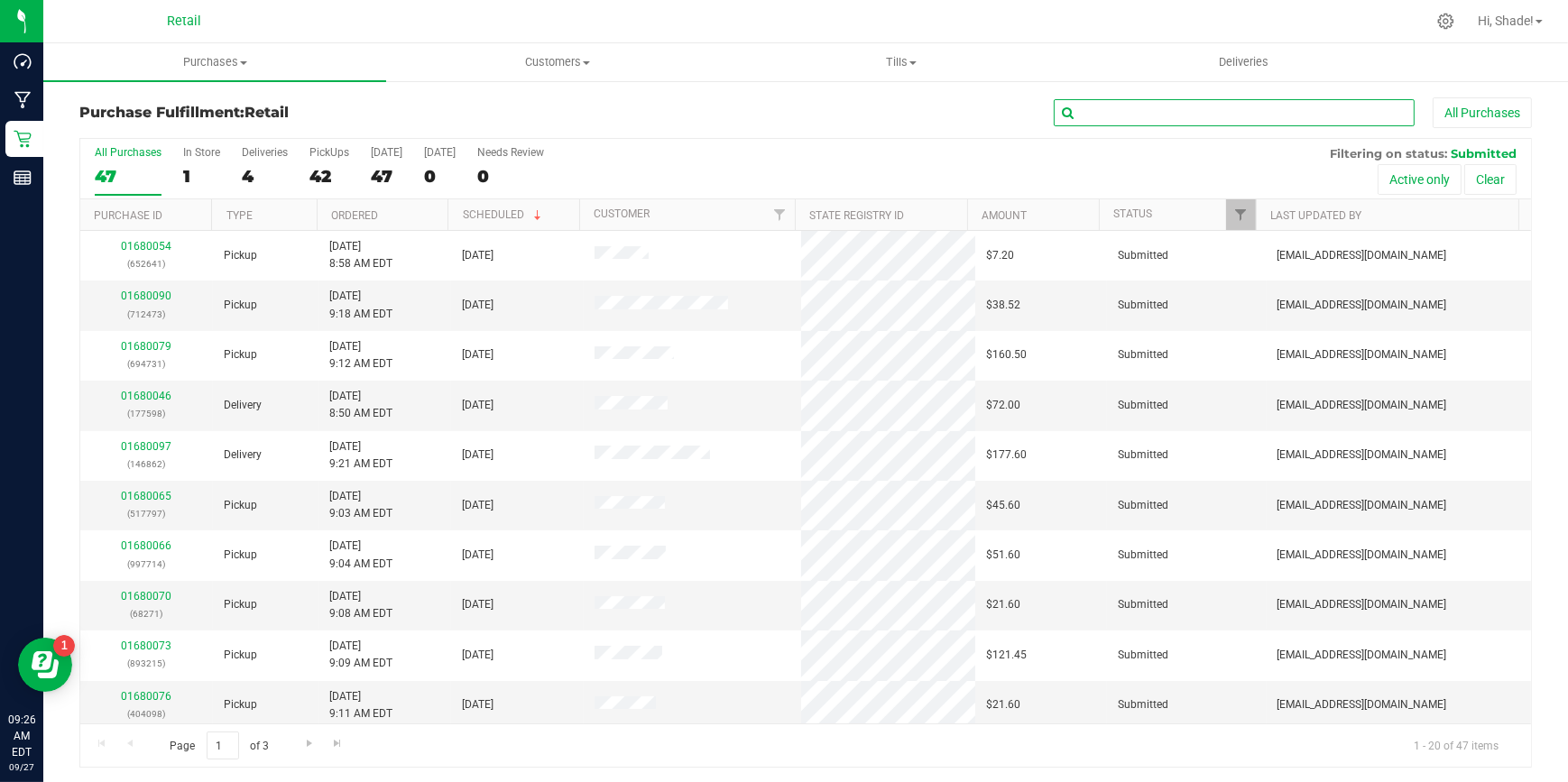
click at [1147, 112] on input "text" at bounding box center [1234, 113] width 360 height 27
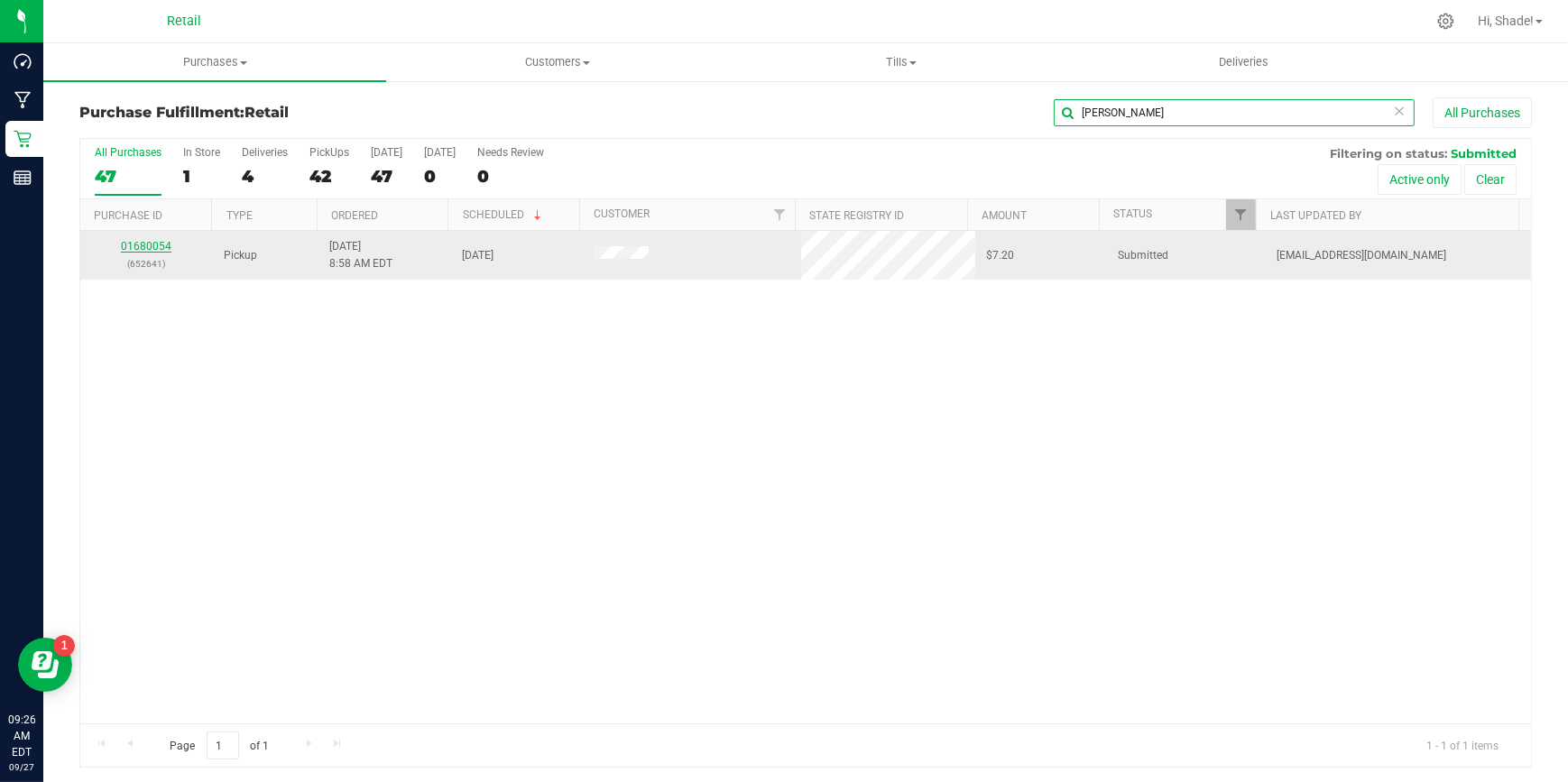
type input "[PERSON_NAME]"
click at [151, 244] on link "01680054" at bounding box center [146, 246] width 51 height 13
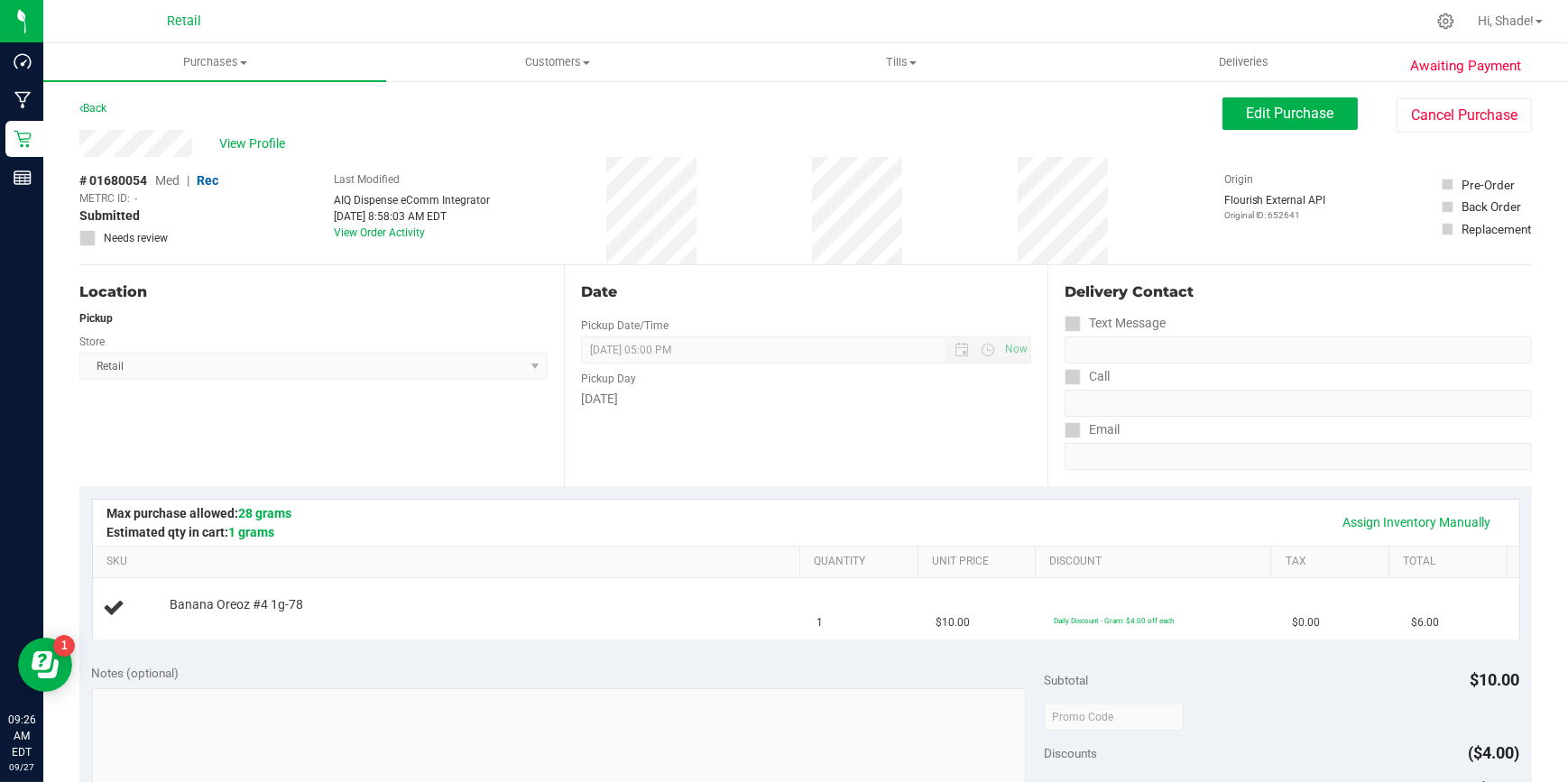
click at [412, 456] on div "Location Pickup Store Retail Select Store Retail" at bounding box center [322, 376] width 485 height 221
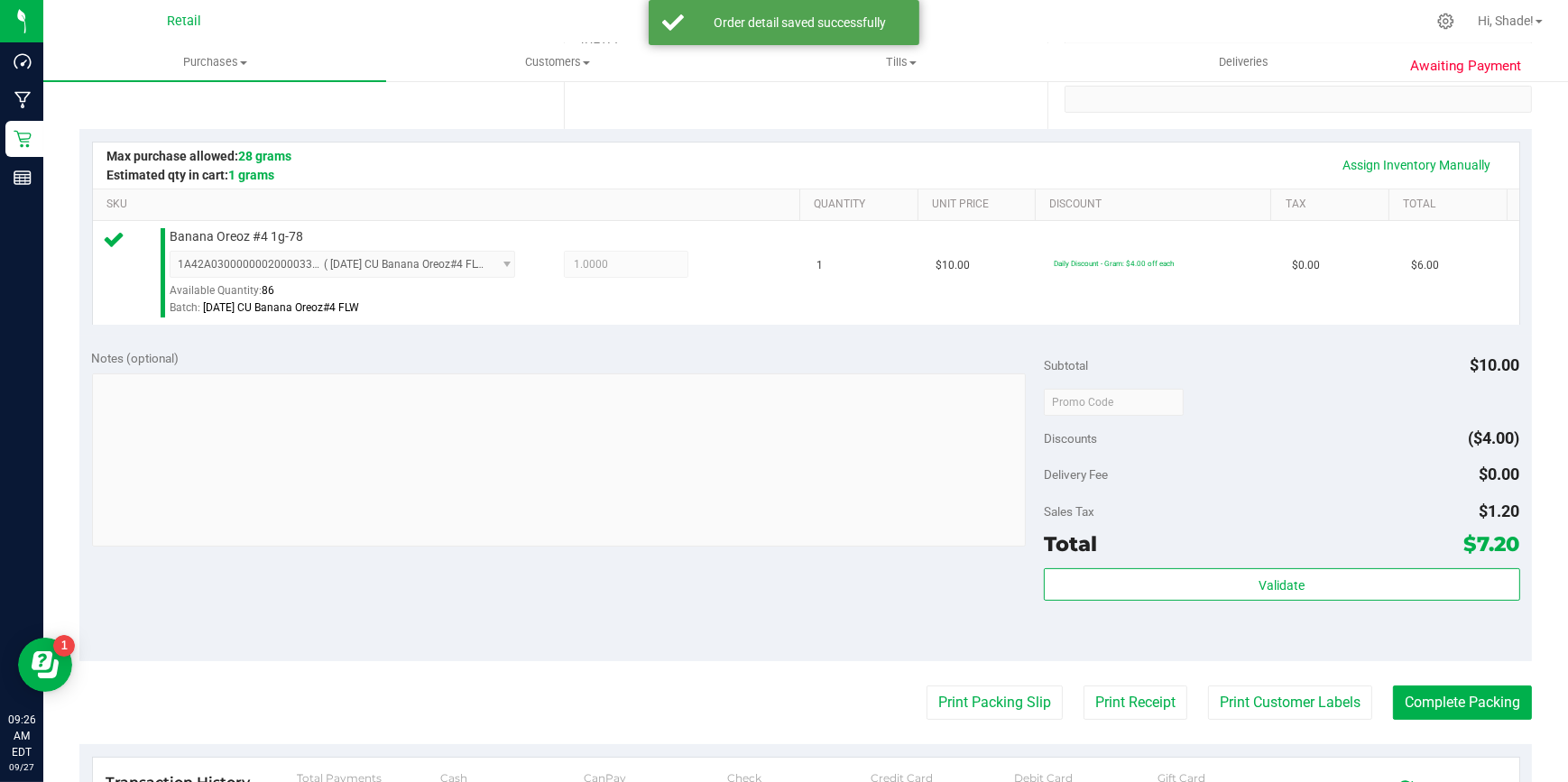
scroll to position [410, 0]
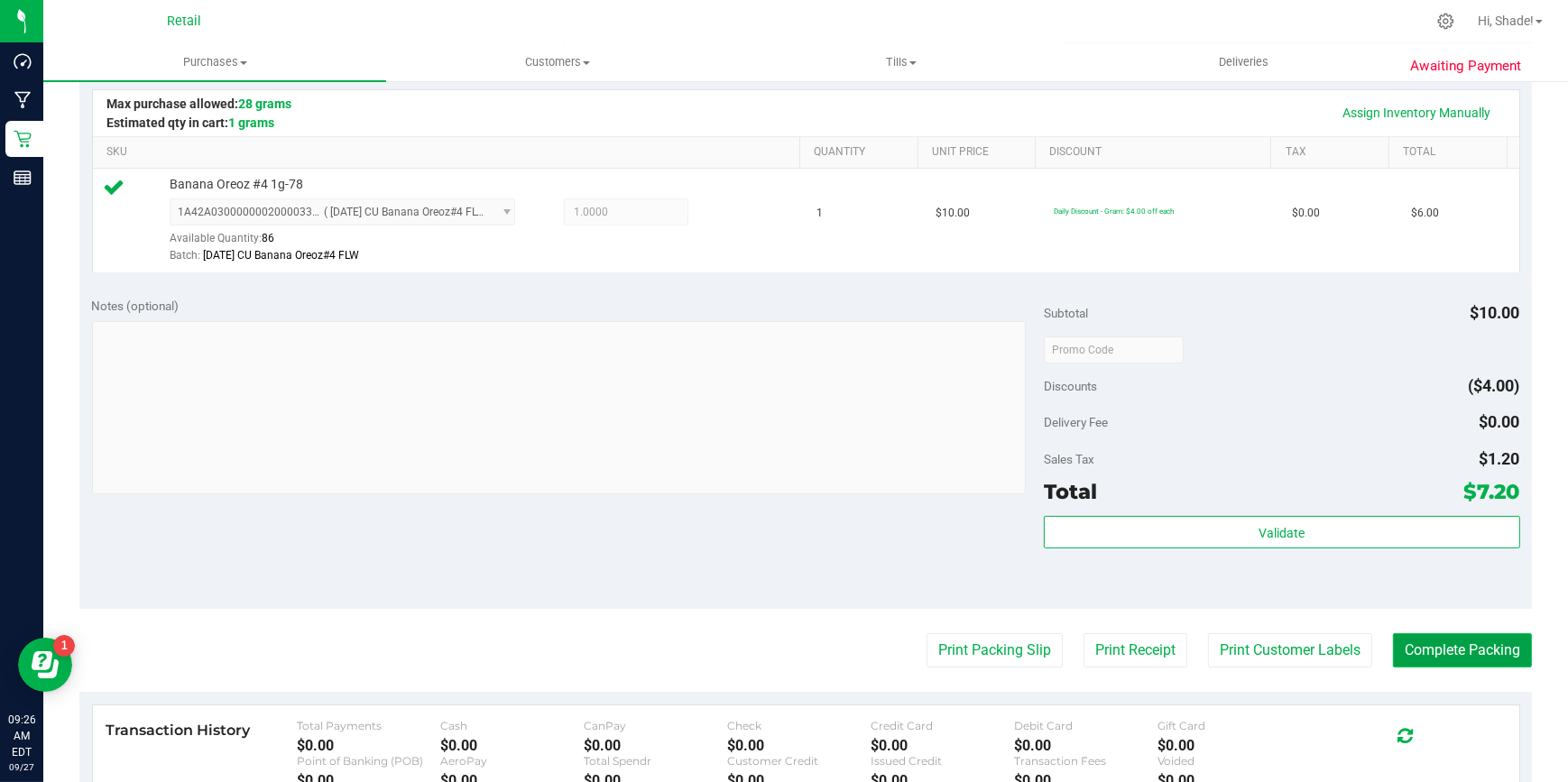
click at [1448, 654] on button "Complete Packing" at bounding box center [1462, 650] width 139 height 34
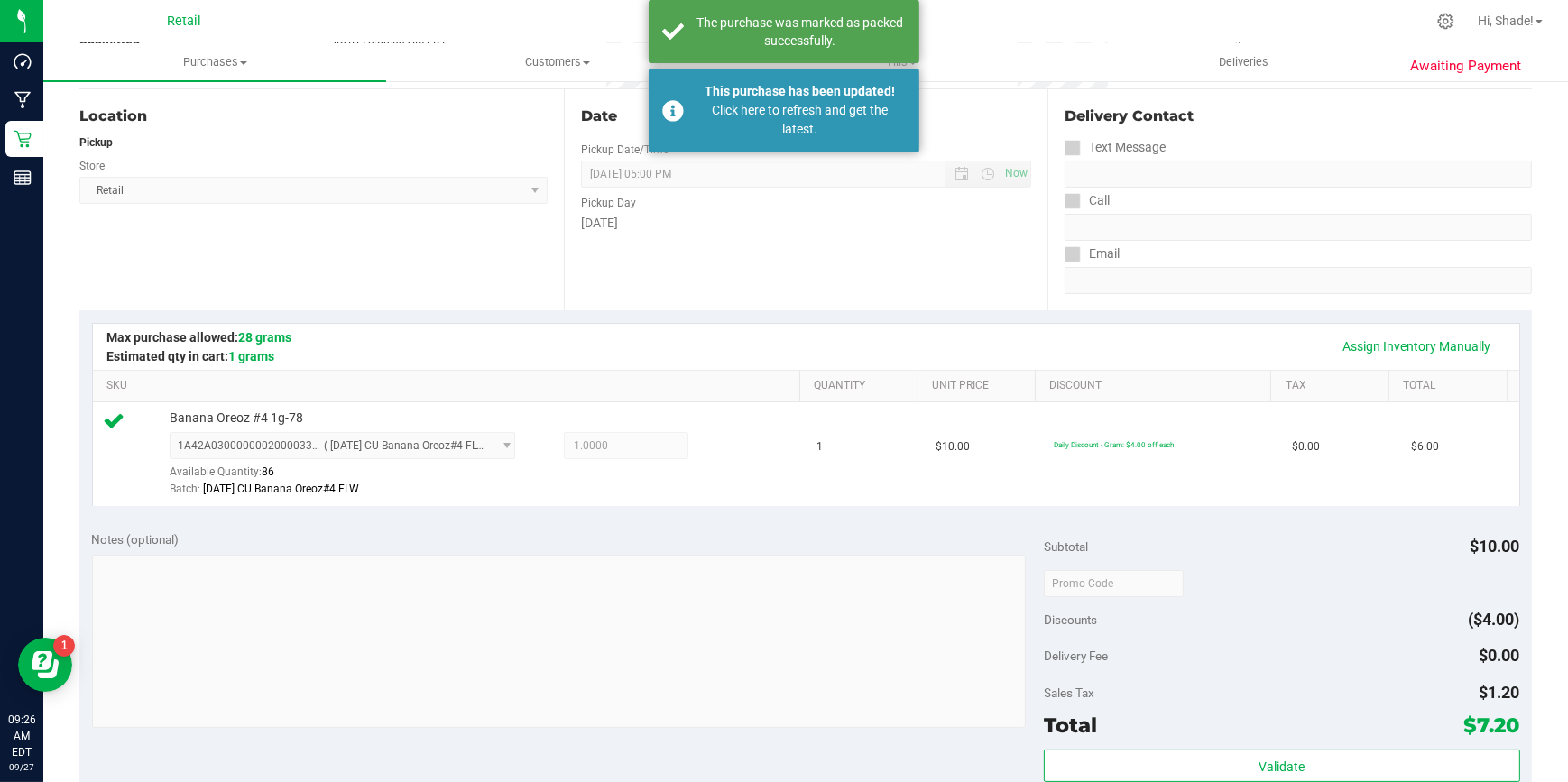
scroll to position [0, 0]
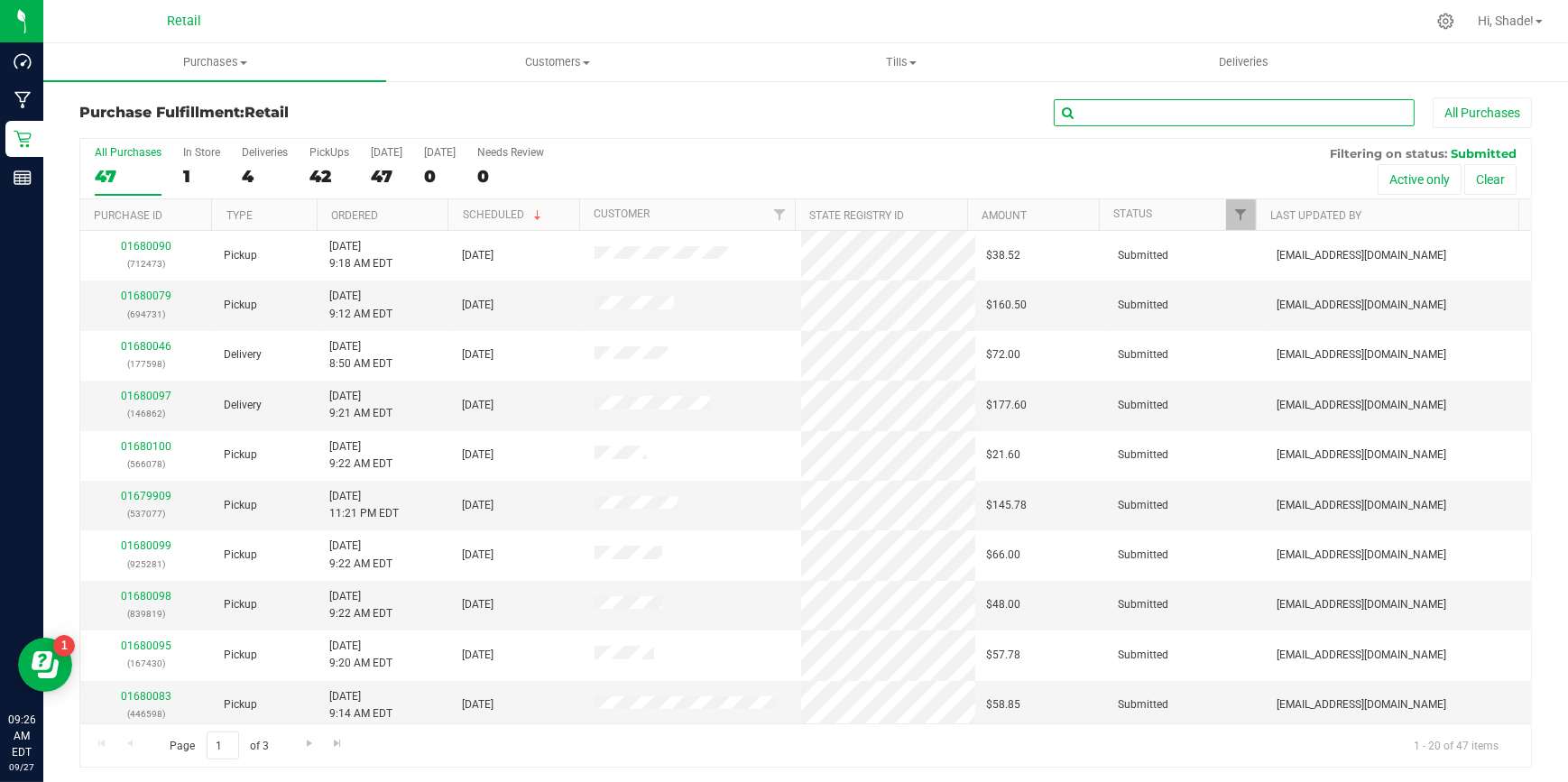
click at [1165, 104] on input "text" at bounding box center [1234, 113] width 360 height 27
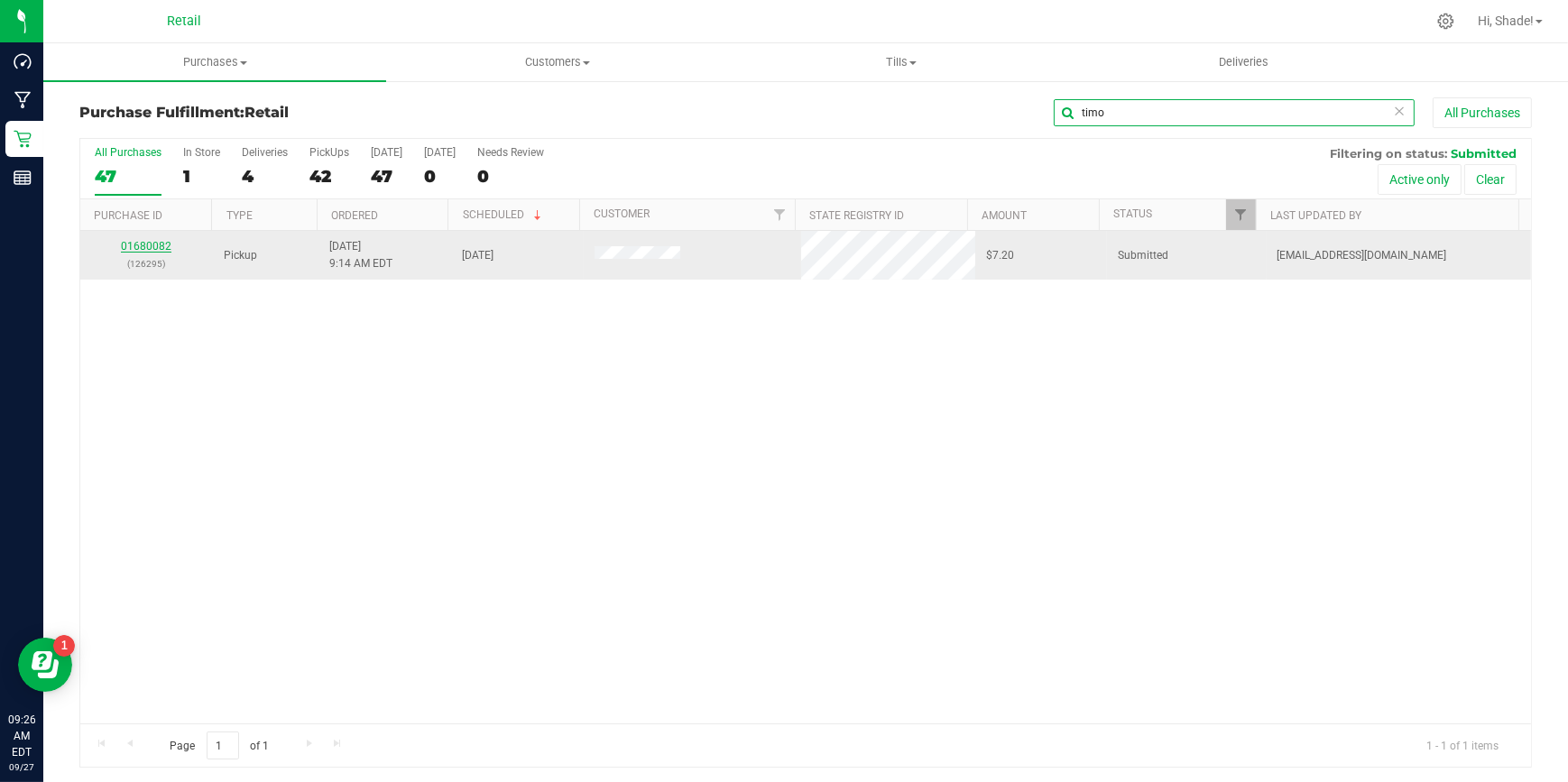
type input "timo"
click at [105, 249] on div "01680082 (126295)" at bounding box center [147, 255] width 111 height 34
click at [149, 249] on link "01680082" at bounding box center [146, 246] width 51 height 13
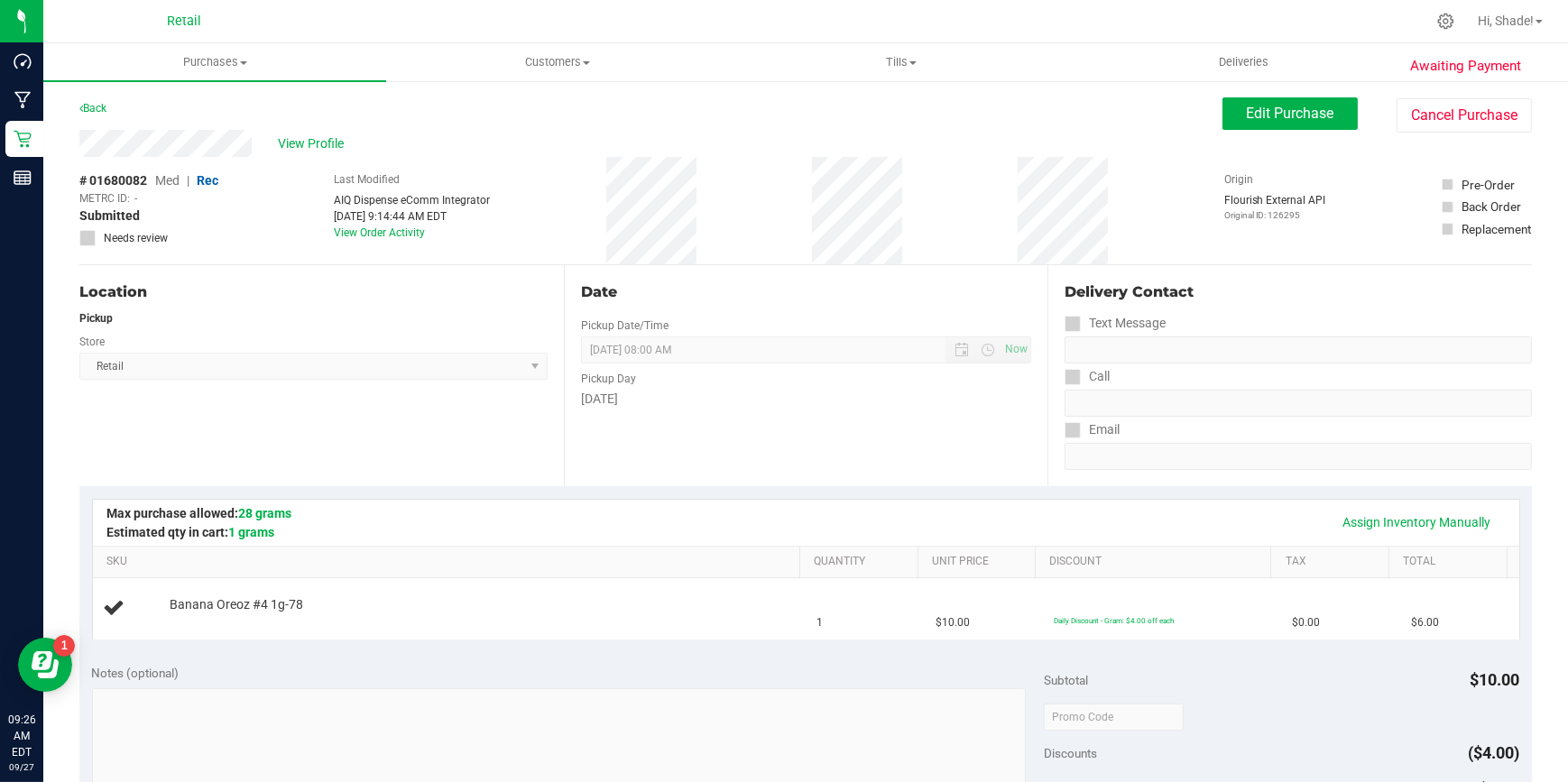
click at [427, 487] on div "Assign Inventory Manually SKU Quantity Unit Price Discount Tax Total Banana Ore…" at bounding box center [805, 569] width 1452 height 165
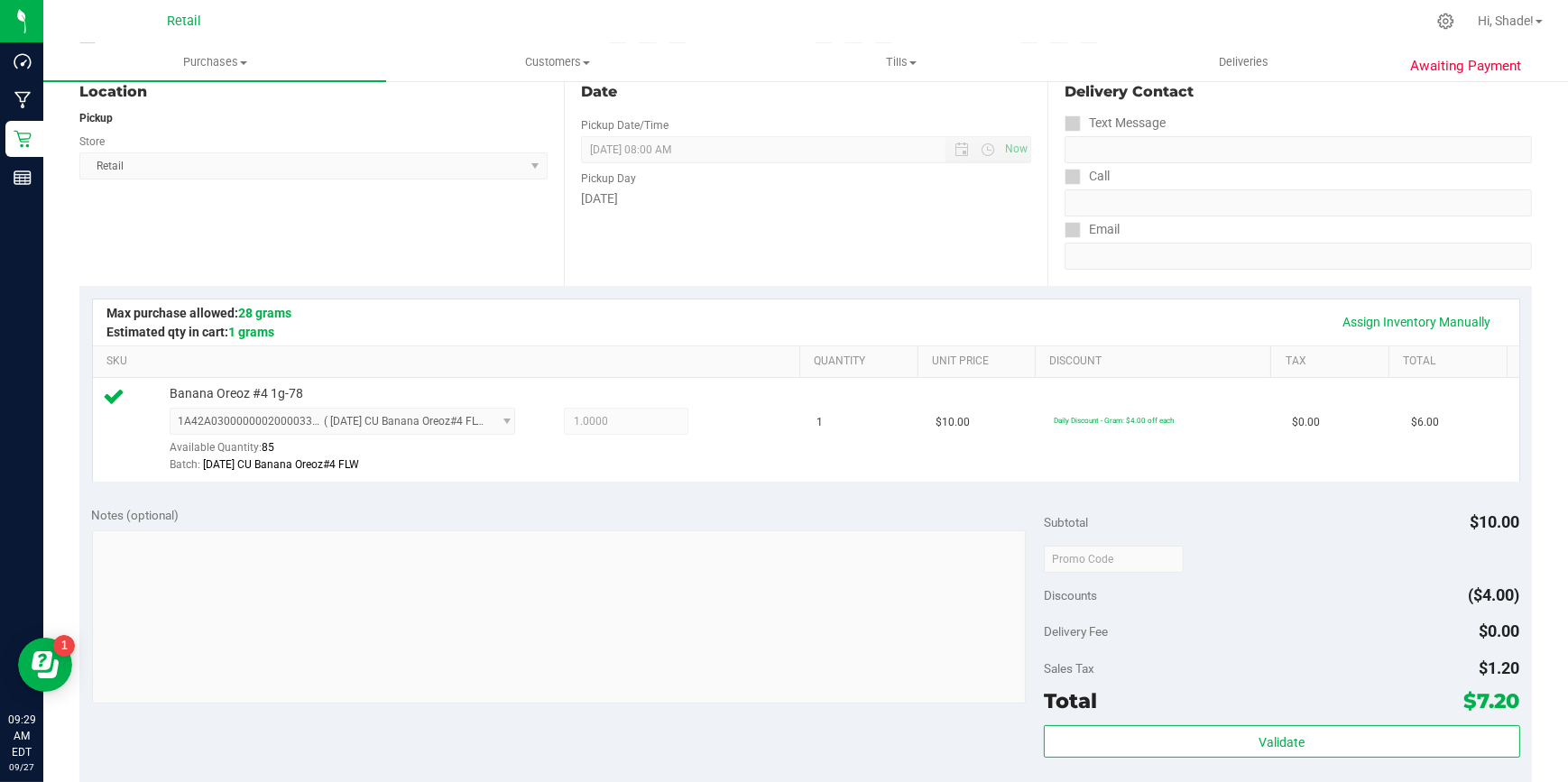
scroll to position [410, 0]
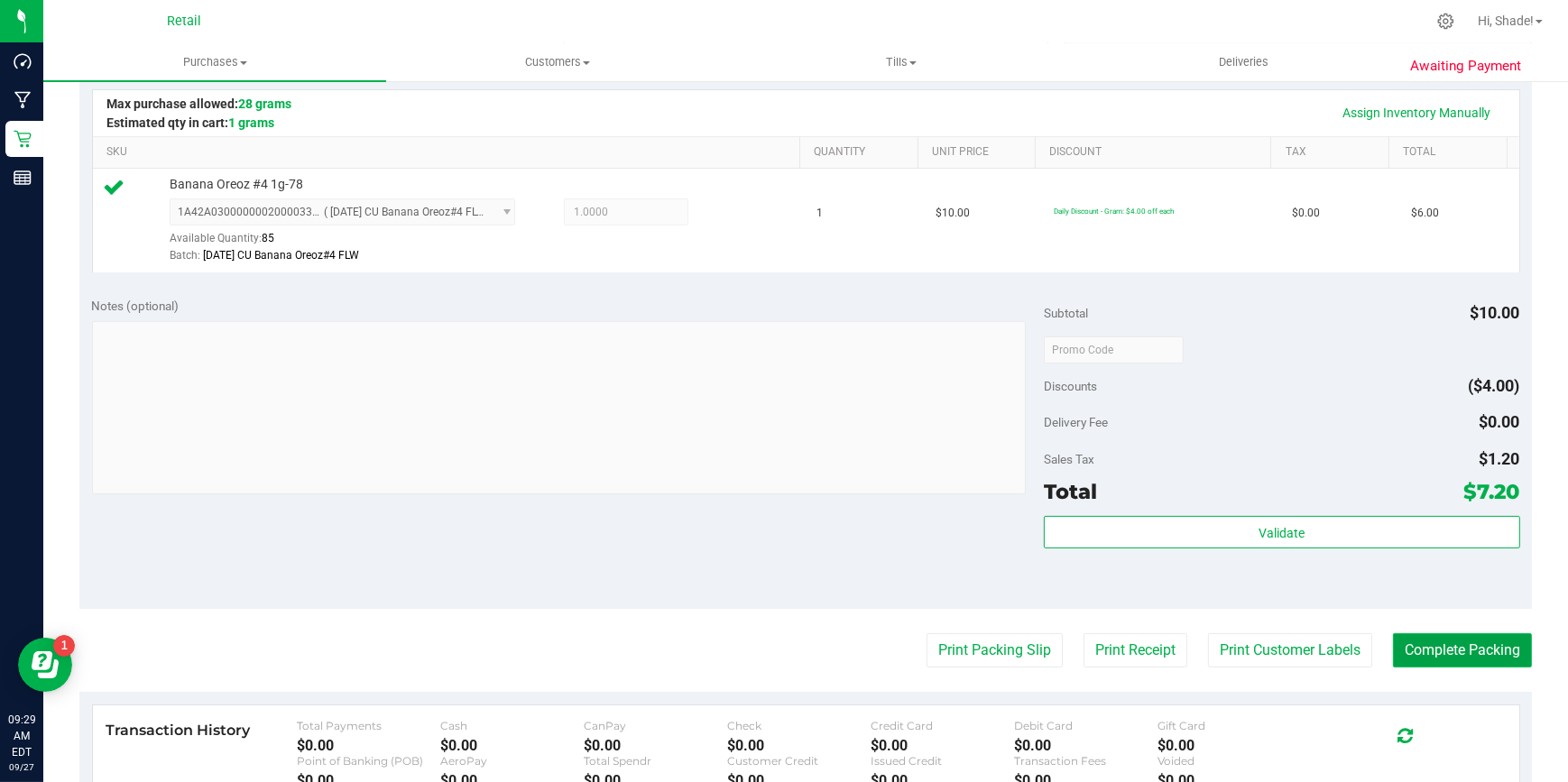
click at [1433, 647] on button "Complete Packing" at bounding box center [1462, 650] width 139 height 34
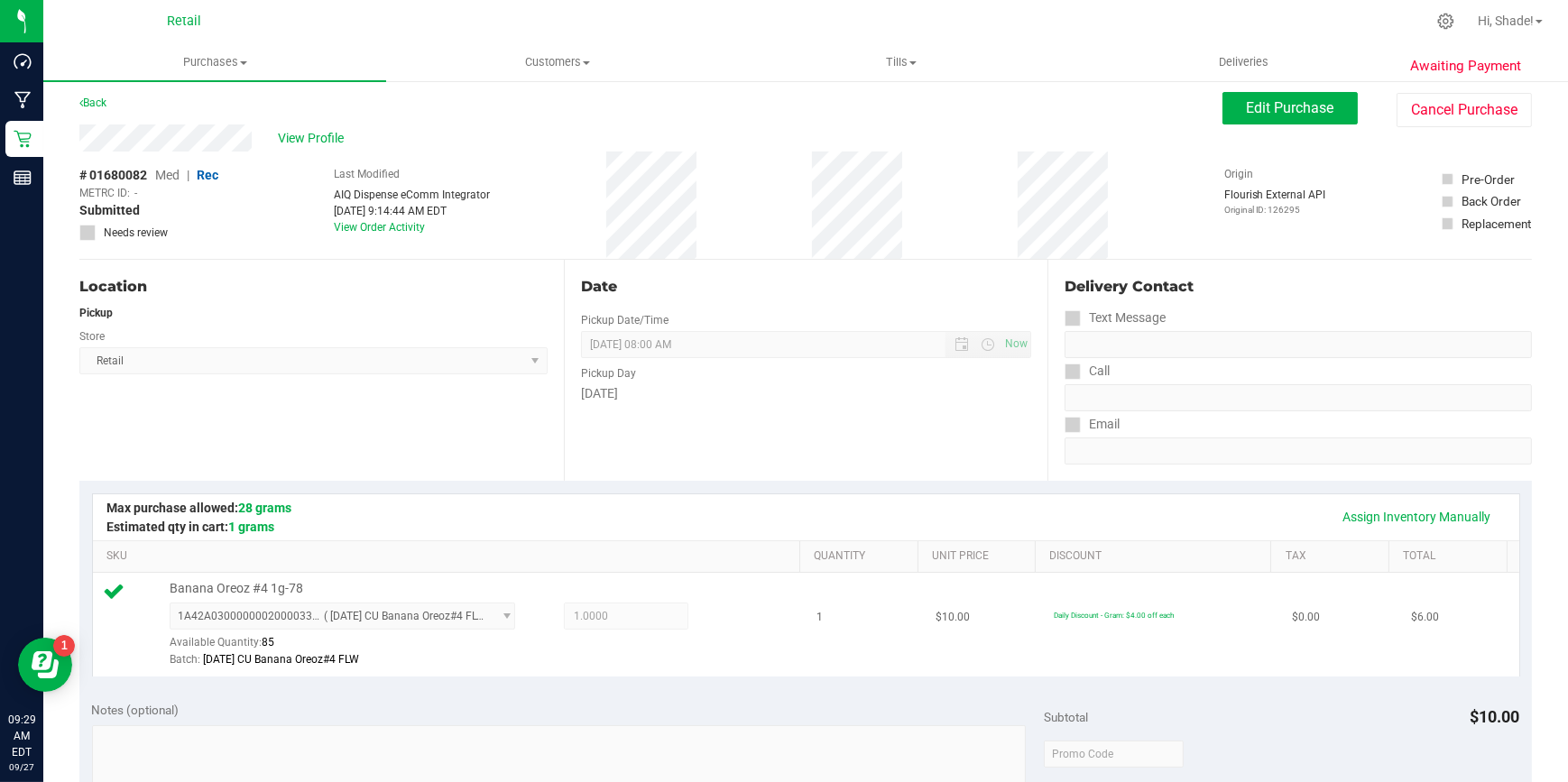
scroll to position [0, 0]
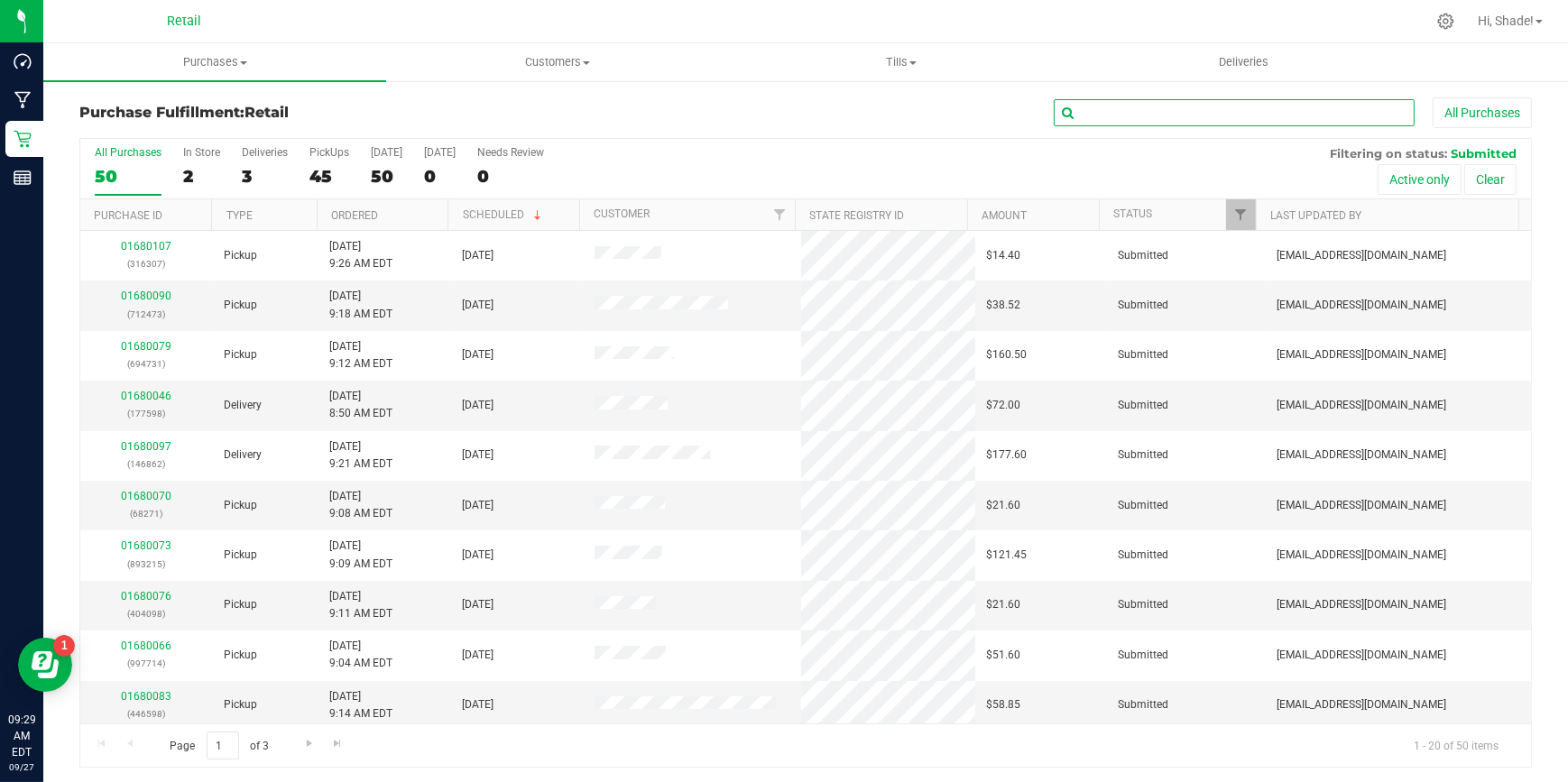
click at [1109, 118] on input "text" at bounding box center [1234, 113] width 360 height 27
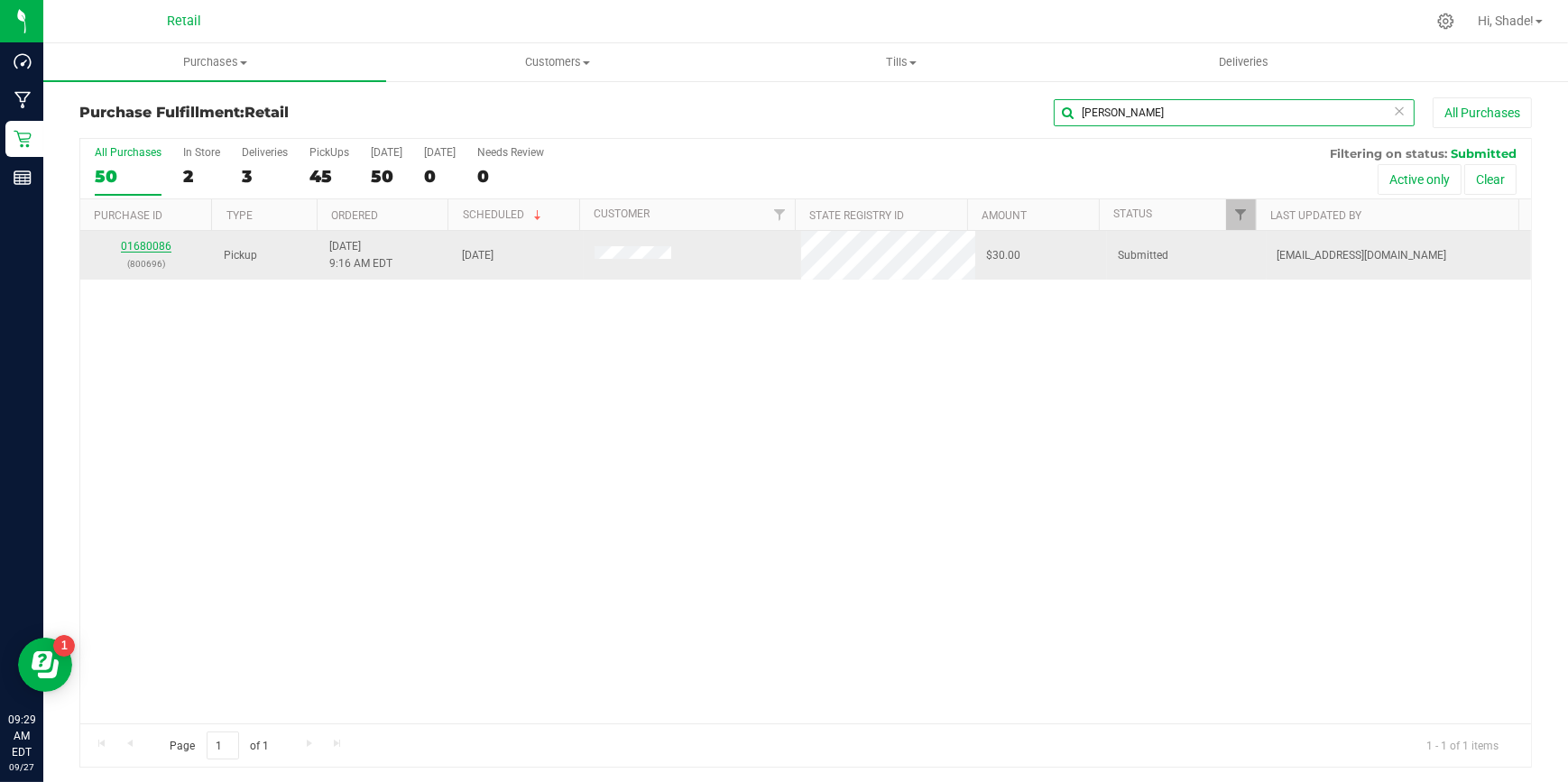
type input "[PERSON_NAME]"
click at [143, 246] on link "01680086" at bounding box center [146, 246] width 51 height 13
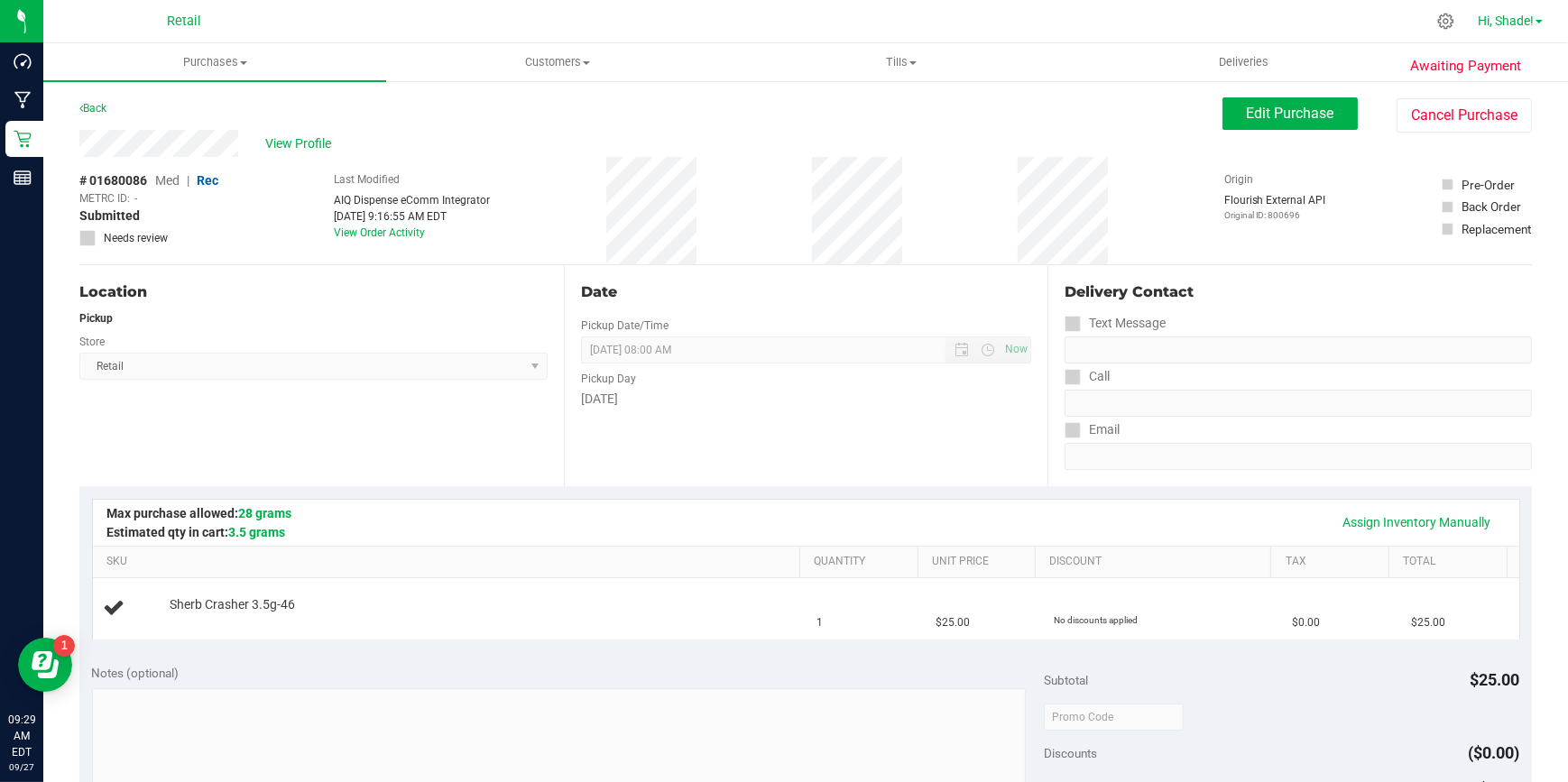
click at [1514, 19] on span "Hi, Shade!" at bounding box center [1506, 20] width 56 height 15
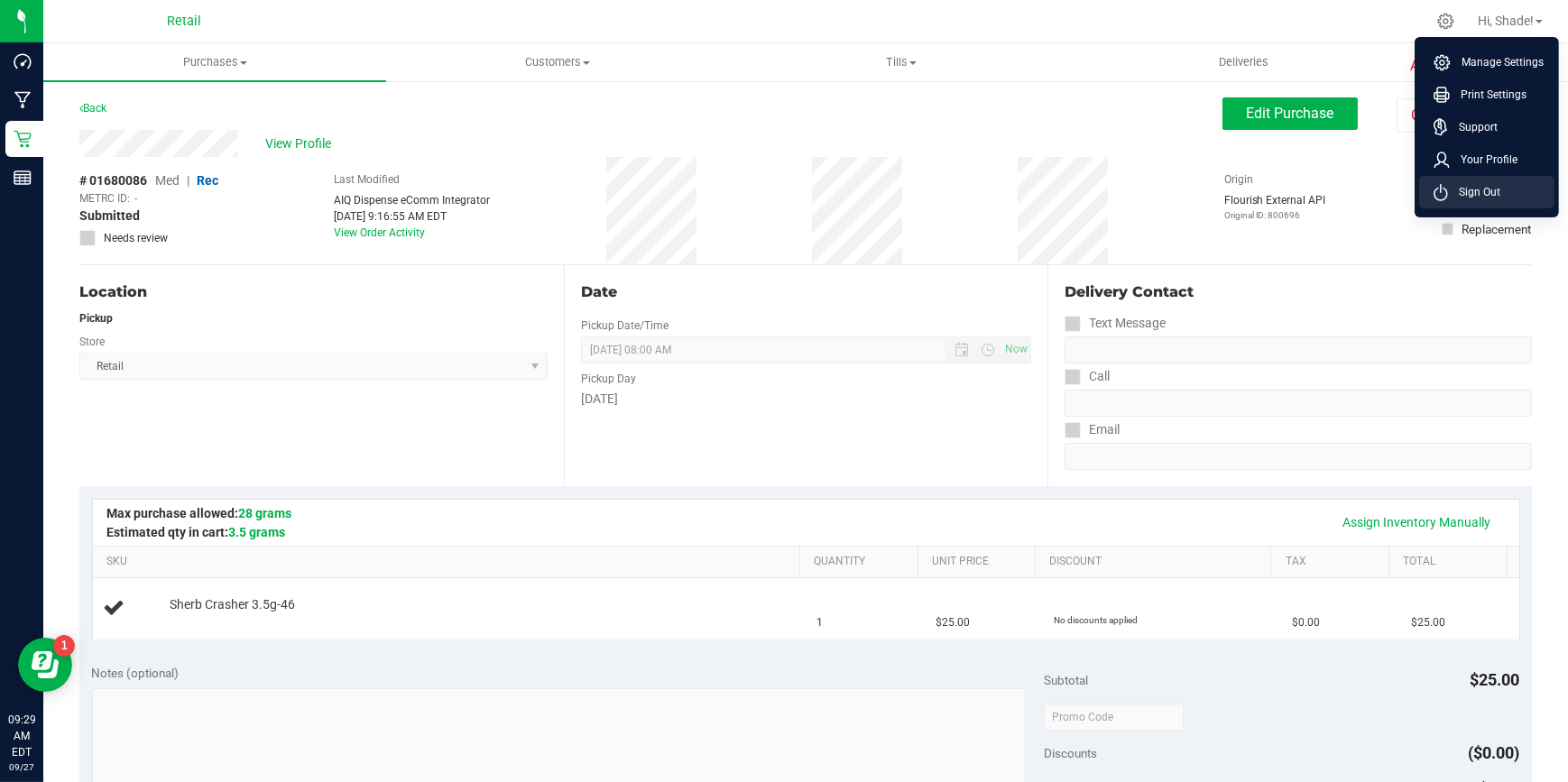
click at [1444, 192] on icon at bounding box center [1441, 192] width 15 height 17
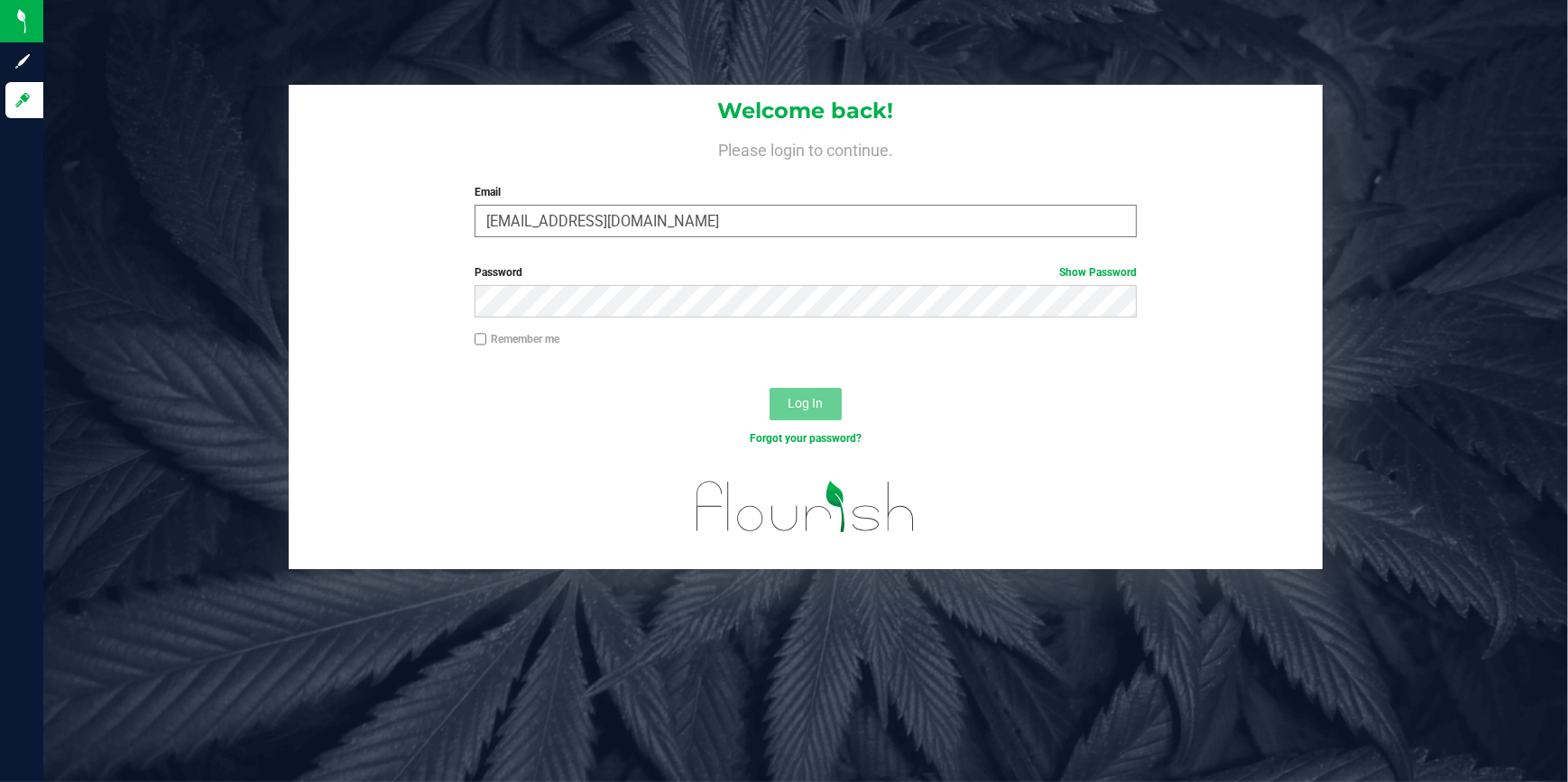
click at [579, 217] on input "[EMAIL_ADDRESS][DOMAIN_NAME]" at bounding box center [805, 221] width 663 height 32
drag, startPoint x: 682, startPoint y: 221, endPoint x: 108, endPoint y: 217, distance: 574.0
click at [108, 217] on div "Welcome back! Please login to continue. Email [EMAIL_ADDRESS][DOMAIN_NAME] Requ…" at bounding box center [805, 327] width 1551 height 486
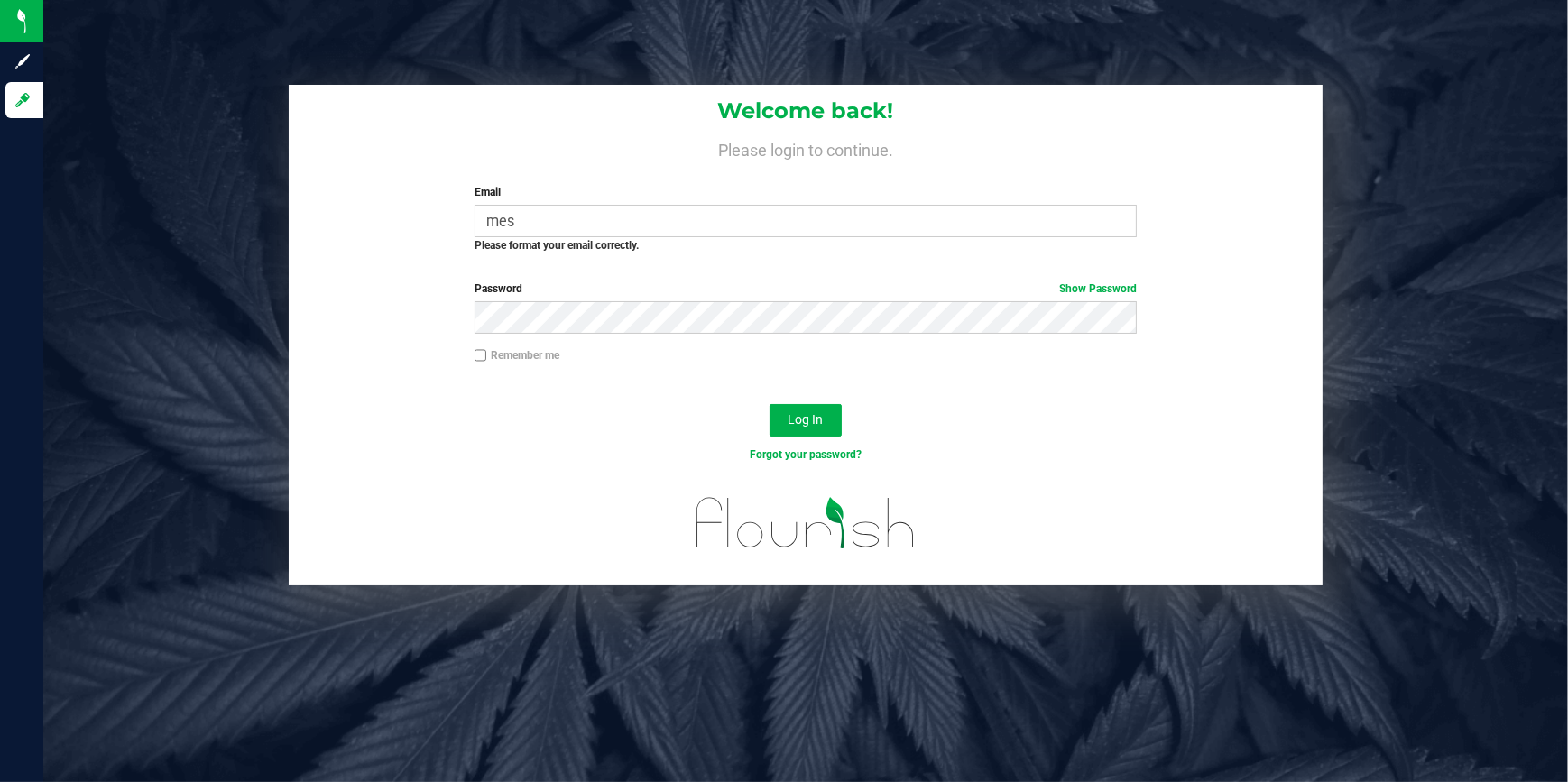
type input "[EMAIL_ADDRESS][DOMAIN_NAME]"
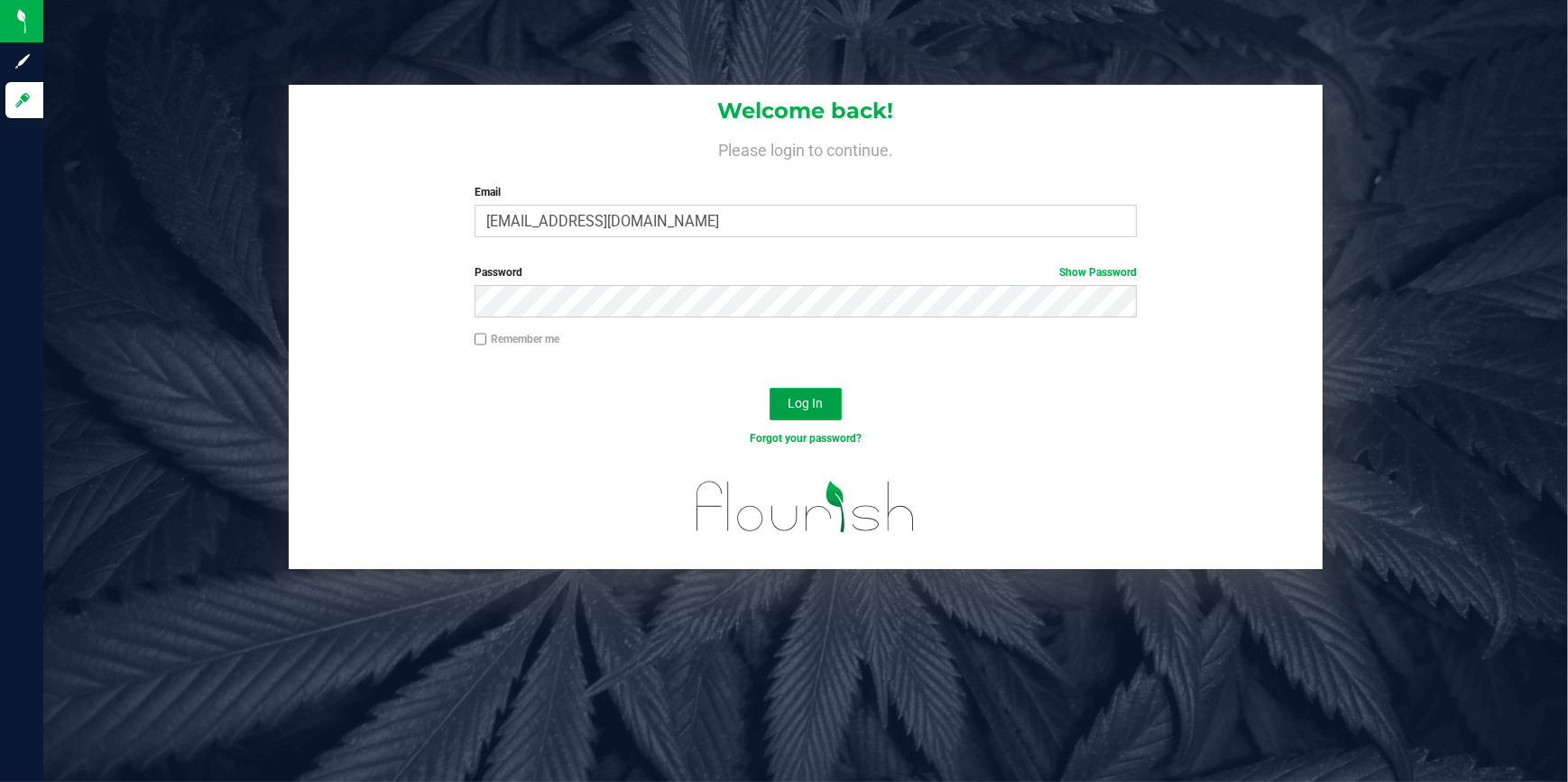
click at [794, 415] on button "Log In" at bounding box center [805, 403] width 72 height 32
